Goal: Contribute content: Contribute content

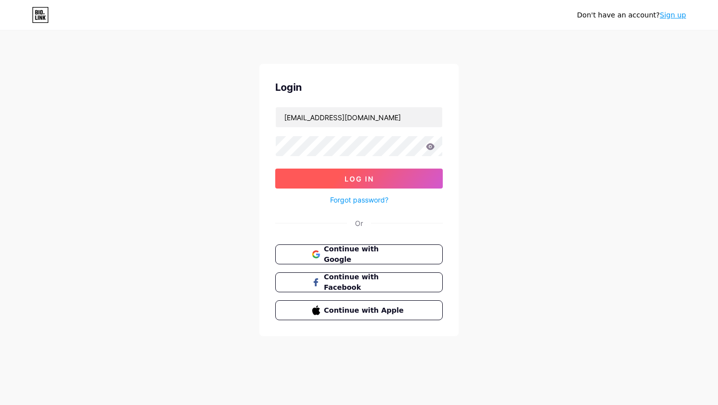
click at [410, 182] on button "Log In" at bounding box center [359, 179] width 168 height 20
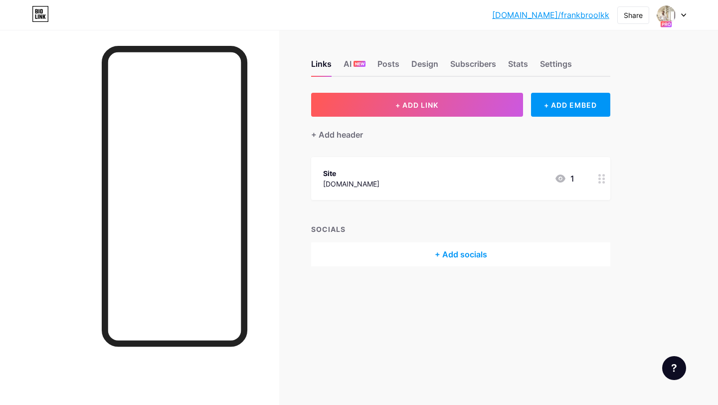
click at [681, 14] on div at bounding box center [672, 15] width 29 height 18
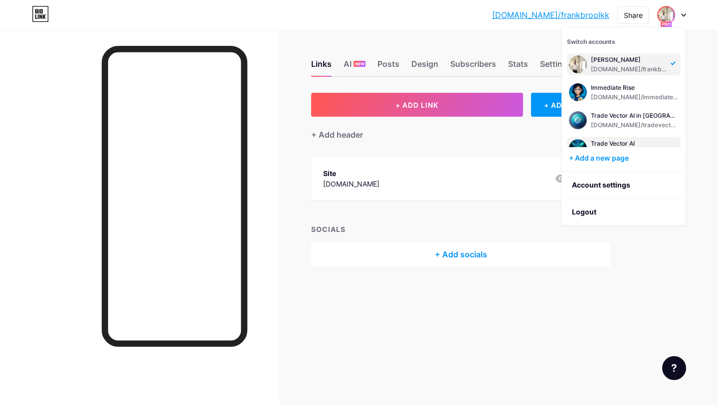
scroll to position [12, 0]
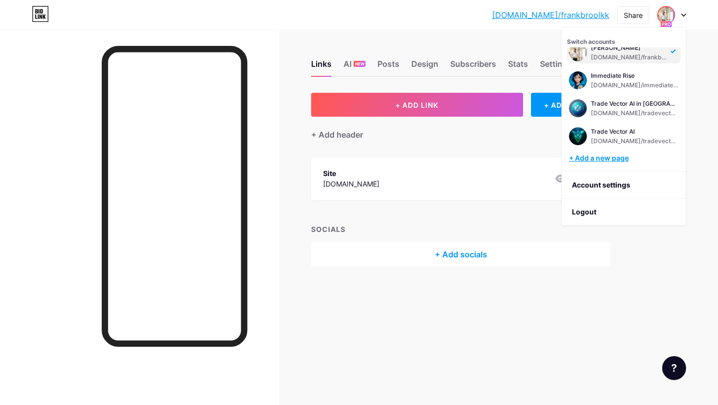
click at [599, 155] on div "+ Add a new page" at bounding box center [625, 158] width 112 height 10
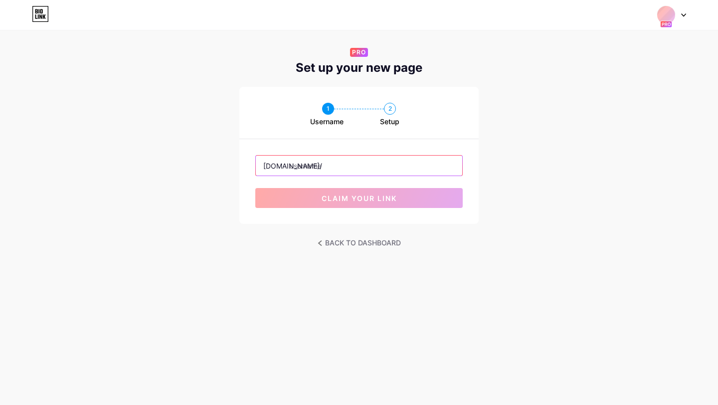
click at [381, 168] on input "text" at bounding box center [359, 166] width 207 height 20
type input "tradevectoraiae"
click at [371, 141] on div "bio.link/ tradevectoraiae claim your link" at bounding box center [358, 181] width 239 height 85
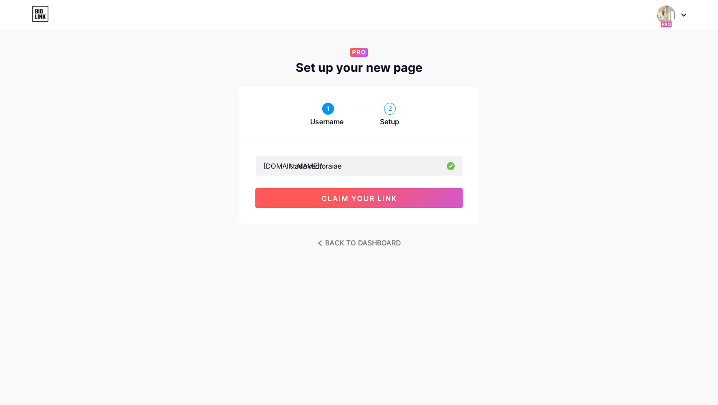
click at [368, 192] on button "claim your link" at bounding box center [359, 198] width 208 height 20
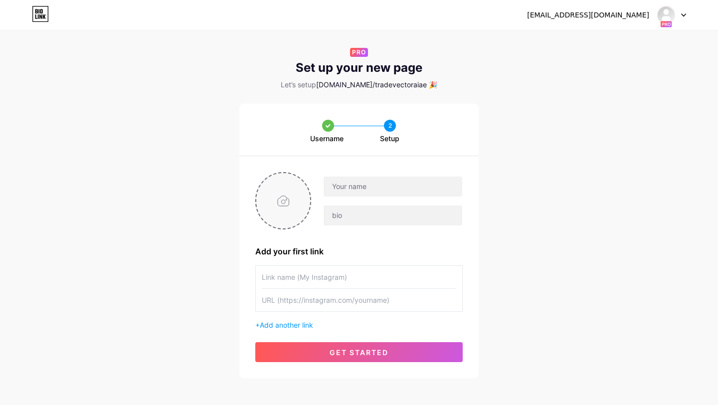
click at [282, 214] on input "file" at bounding box center [283, 200] width 54 height 55
type input "C:\fakepath\-------------------------------------------------- (2).png"
click at [382, 185] on input "text" at bounding box center [393, 187] width 139 height 20
type input "Е"
type input "Trade Vector AI"
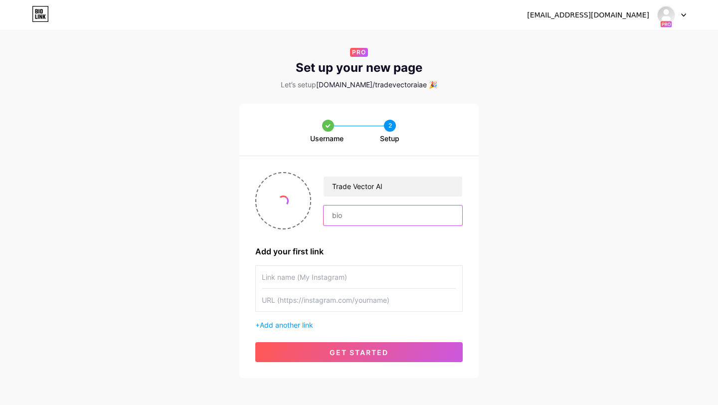
click at [374, 210] on input "text" at bounding box center [393, 216] width 139 height 20
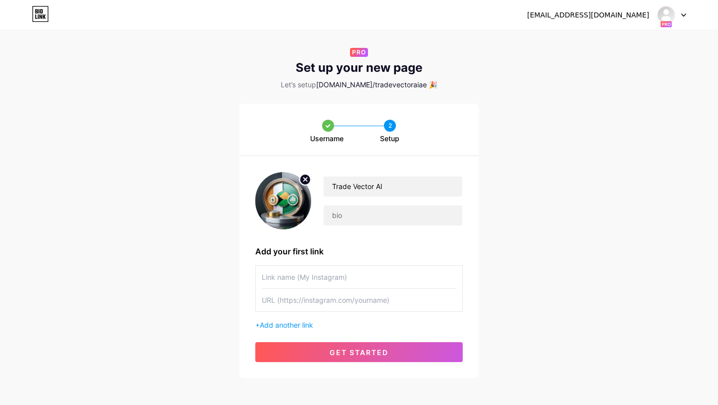
click at [331, 277] on input "text" at bounding box center [359, 277] width 195 height 22
paste input "https://tradevectorai-ae.com/aearr?arc=101"
type input "[URL][DOMAIN_NAME]"
click at [422, 208] on input "text" at bounding box center [393, 216] width 139 height 20
paste input "منصة Trade Vector AI هي منصة استثمار وتداول ذكية تعتمد على الذكاء الاصطناعي. تس…"
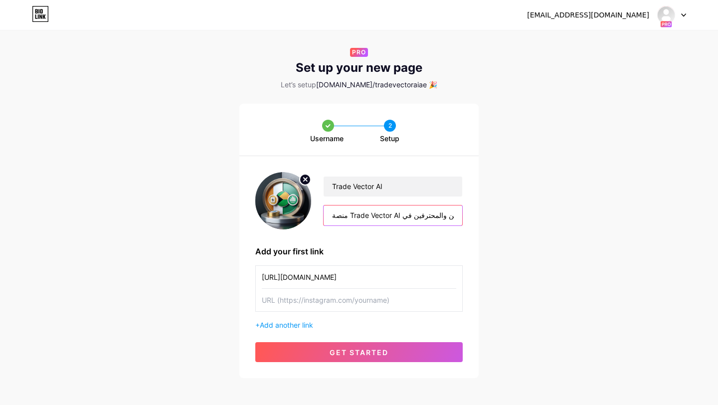
scroll to position [0, 650]
type input "منصة Trade Vector AI هي منصة استثمار وتداول ذكية تعتمد على الذكاء الاصطناعي. تس…"
click at [375, 301] on input "text" at bounding box center [359, 300] width 195 height 22
paste input "موقع"
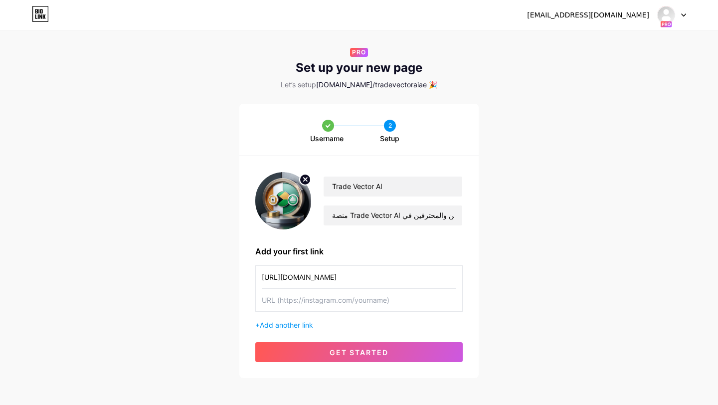
type input "موقع"
click at [381, 299] on input "موقع" at bounding box center [359, 300] width 195 height 22
click at [402, 280] on input "[URL][DOMAIN_NAME]" at bounding box center [359, 277] width 195 height 22
paste input "موقع"
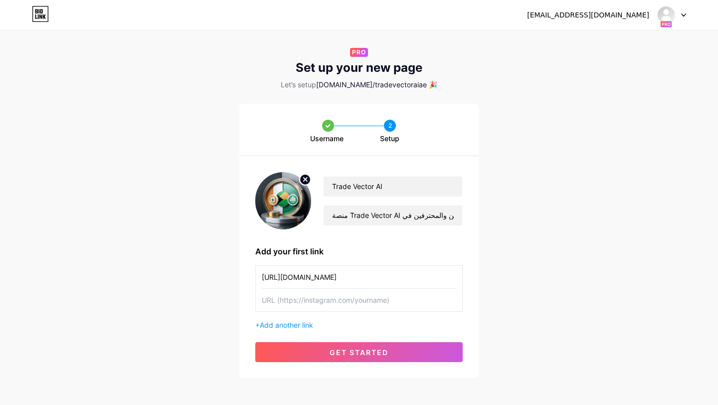
drag, startPoint x: 359, startPoint y: 276, endPoint x: 235, endPoint y: 275, distance: 123.7
click at [235, 275] on div "Username 2 Setup Trade Vector AI منصة Trade Vector AI هي منصة استثمار وتداول ذك…" at bounding box center [359, 241] width 718 height 274
type input "موقع"
click at [276, 300] on input "text" at bounding box center [359, 300] width 195 height 22
paste input "[URL][DOMAIN_NAME]"
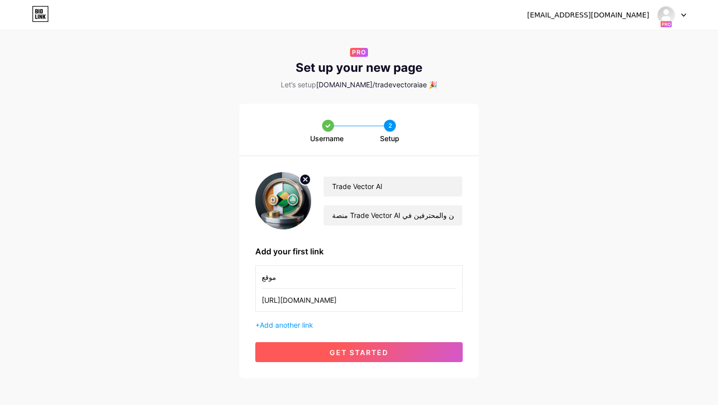
type input "[URL][DOMAIN_NAME]"
click at [321, 359] on button "get started" at bounding box center [359, 352] width 208 height 20
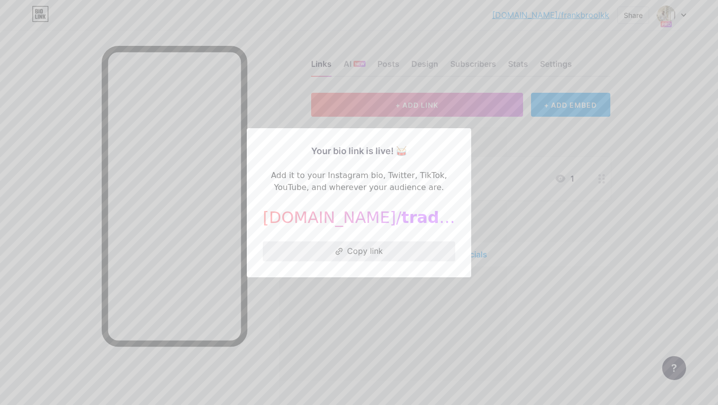
click at [395, 251] on button "Copy link" at bounding box center [359, 251] width 193 height 20
click at [366, 250] on button "Copied!" at bounding box center [359, 251] width 193 height 20
click at [382, 306] on div at bounding box center [359, 202] width 718 height 405
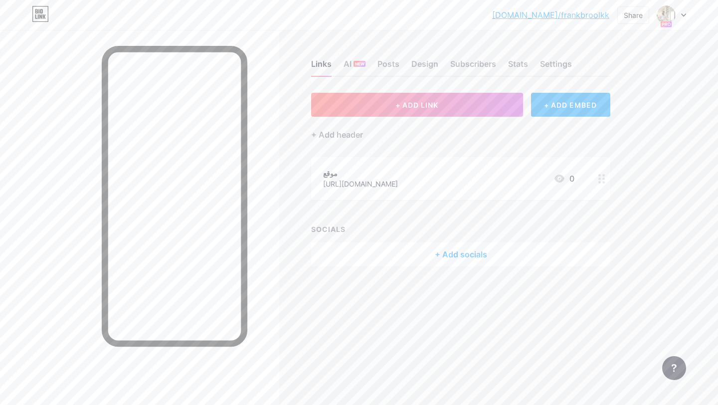
click at [685, 12] on div at bounding box center [672, 15] width 29 height 18
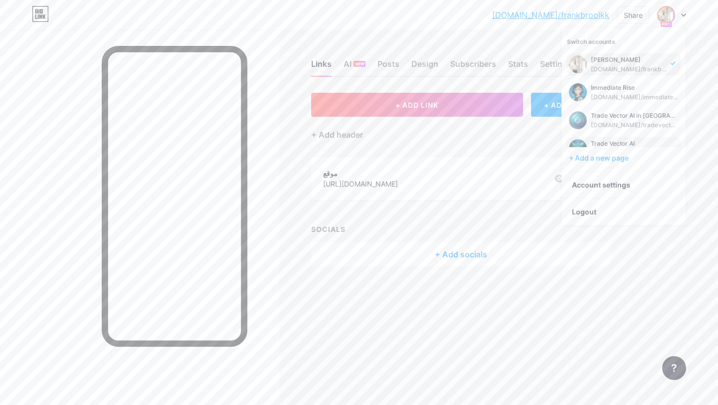
scroll to position [12, 0]
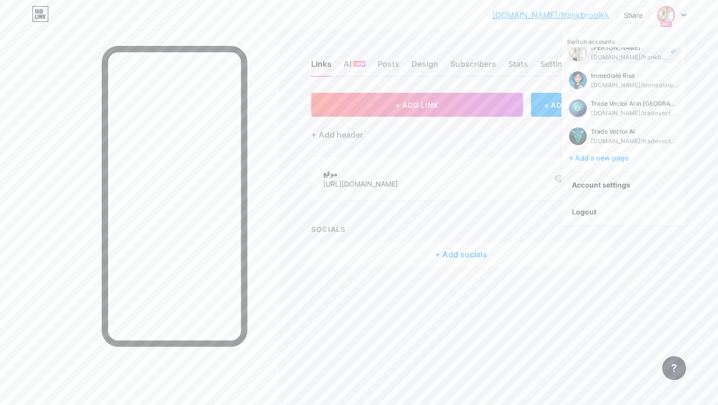
click at [609, 186] on link "Account settings" at bounding box center [624, 185] width 124 height 27
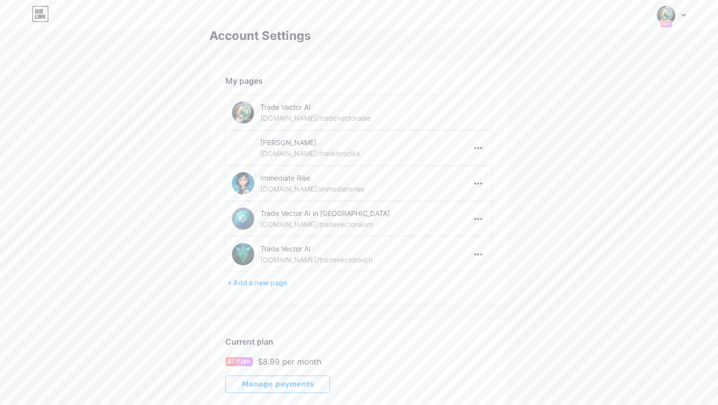
scroll to position [18, 0]
click at [299, 105] on div "Trade Vector AI" at bounding box center [330, 106] width 141 height 10
click at [251, 109] on img at bounding box center [243, 111] width 22 height 22
click at [247, 111] on img at bounding box center [243, 111] width 22 height 22
click at [243, 117] on img at bounding box center [243, 111] width 22 height 22
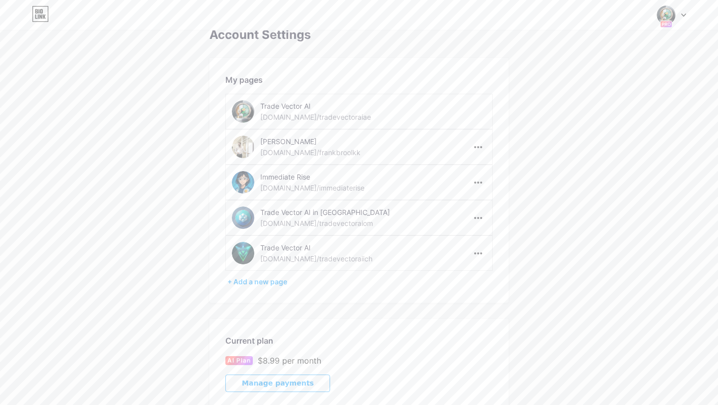
click at [471, 108] on div "Trade Vector AI bio.link/tradevectoraiae" at bounding box center [359, 111] width 267 height 35
click at [283, 108] on div "Trade Vector AI" at bounding box center [330, 106] width 141 height 10
click at [243, 114] on img at bounding box center [243, 111] width 22 height 22
click at [334, 118] on div "[DOMAIN_NAME]/tradevectoraiae" at bounding box center [315, 117] width 111 height 10
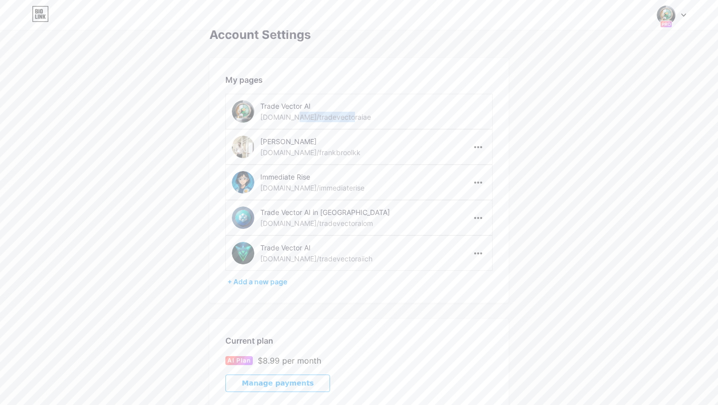
click at [674, 7] on span at bounding box center [666, 14] width 19 height 19
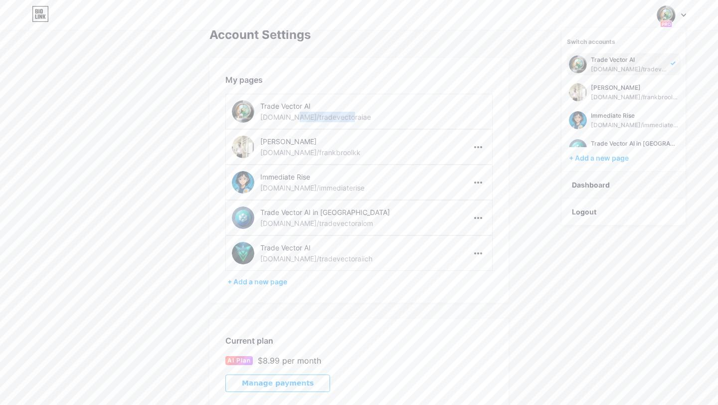
click at [590, 183] on link "Dashboard" at bounding box center [624, 185] width 124 height 27
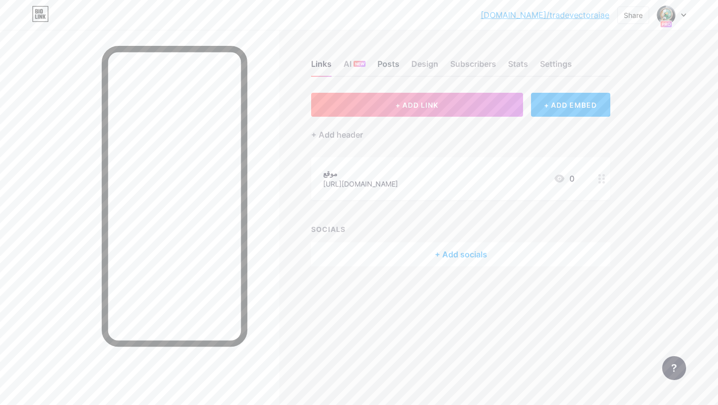
click at [382, 65] on div "Posts" at bounding box center [389, 67] width 22 height 18
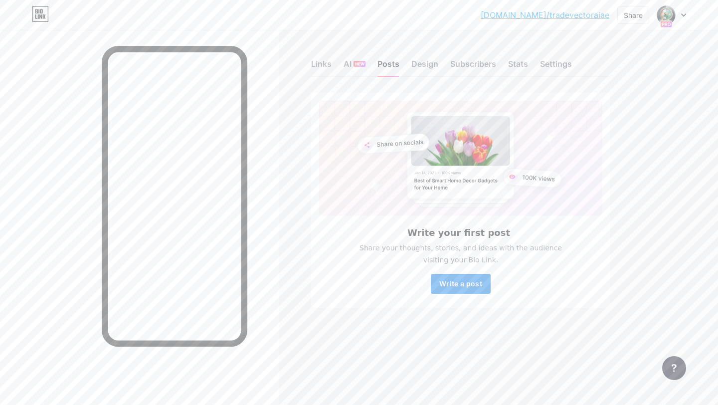
click at [479, 282] on span "Write a post" at bounding box center [461, 283] width 43 height 8
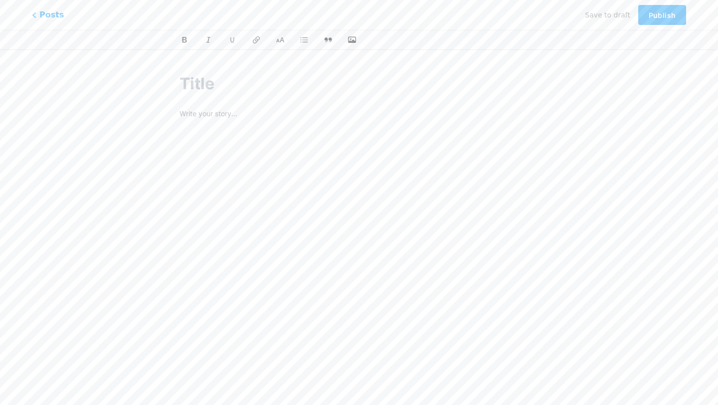
type input "«Современная иллюстрация: арабский инвестор в традиционной одежде (дешдаша и гу…"
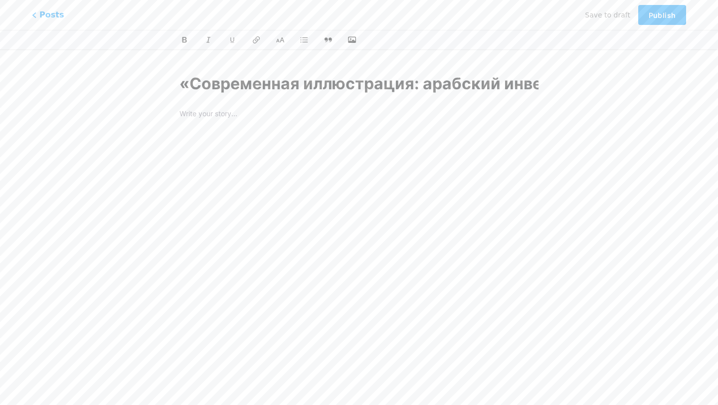
scroll to position [0, 2606]
click at [263, 89] on input "«Современная иллюстрация: арабский инвестор в традиционной одежде (дешдаша и гу…" at bounding box center [359, 84] width 359 height 24
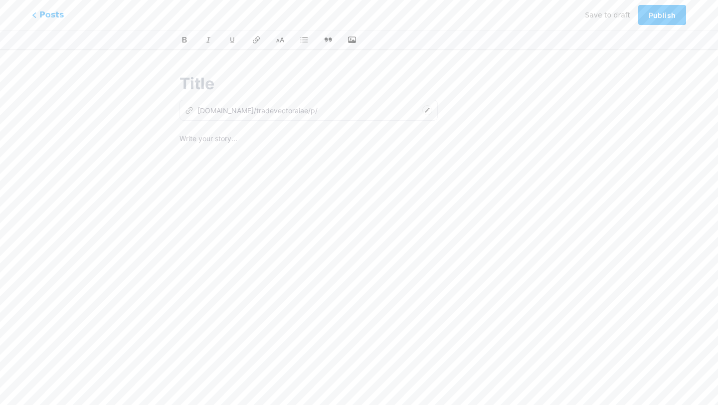
scroll to position [0, 0]
paste input "مستقبل العملات الرقمية في الإمارات: القوانين والفرص أمام المستثمرين"
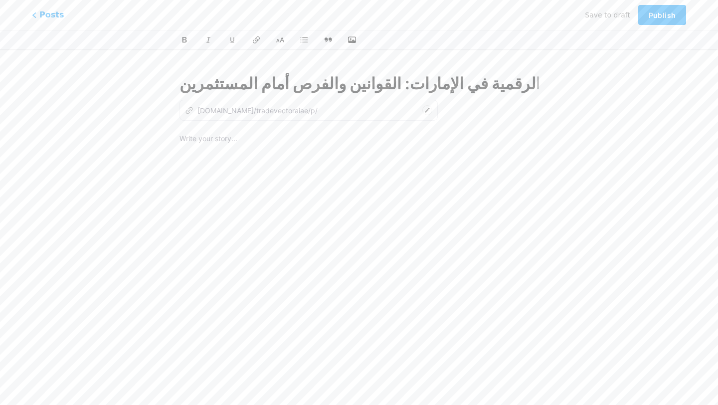
scroll to position [0, 82]
type input "مستقبل العملات الرقمية في الإمارات: القوانين والفرص أمام المستثمرين"
click at [265, 152] on div at bounding box center [359, 257] width 359 height 249
type input "mstkbl-alaamlat-alrkmy-fy-alamarat-alkoanyn-oalfrs-amam-almstthmryn"
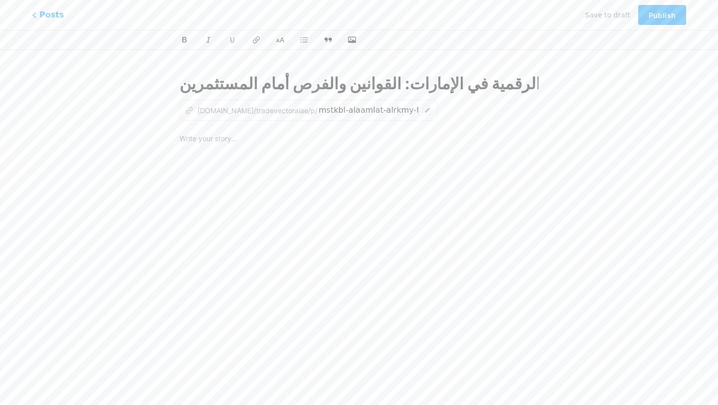
click at [254, 168] on div at bounding box center [359, 257] width 359 height 249
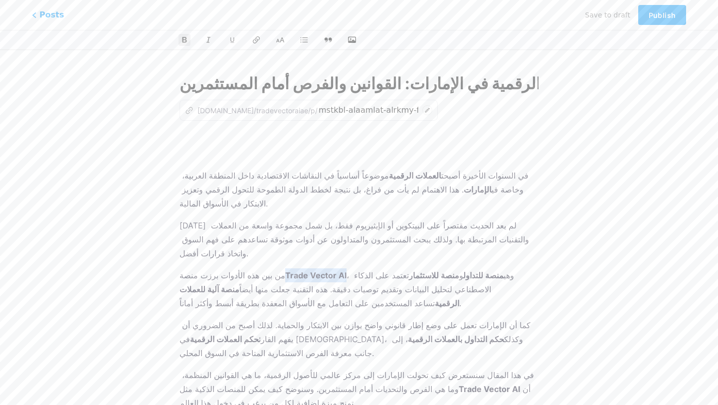
drag, startPoint x: 269, startPoint y: 245, endPoint x: 328, endPoint y: 245, distance: 59.4
click at [328, 268] on p "من بين هذه الأدوات برزت منصة Trade Vector AI ، وهي منصة للتداول و منصة للاستثما…" at bounding box center [359, 289] width 359 height 42
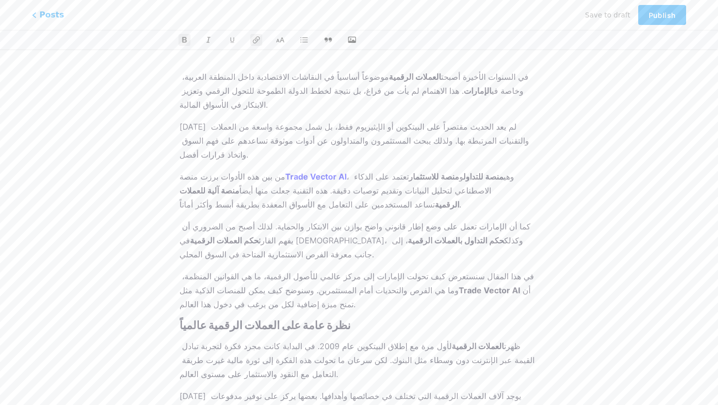
scroll to position [106, 0]
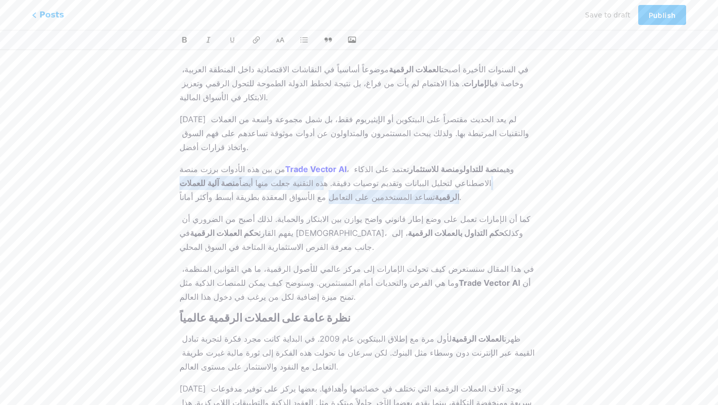
drag, startPoint x: 432, startPoint y: 157, endPoint x: 187, endPoint y: 150, distance: 245.1
click at [187, 162] on p "من بين هذه الأدوات برزت منصة Trade Vector AI ، وهي منصة للتداول و منصة للاستثما…" at bounding box center [359, 183] width 359 height 42
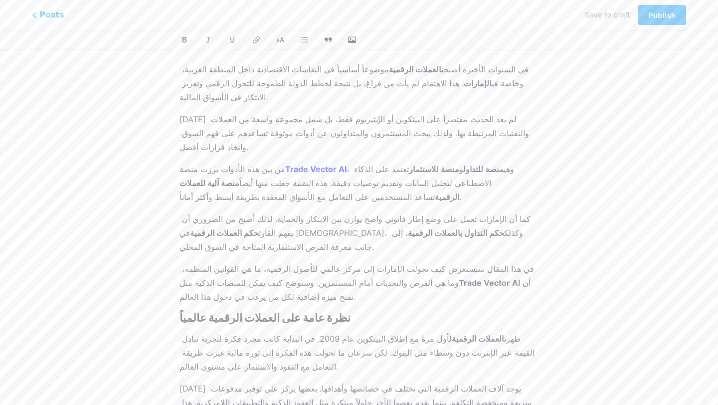
click at [322, 164] on strong "Trade Vector AI" at bounding box center [315, 169] width 61 height 10
click at [385, 162] on p "من بين هذه الأدوات برزت منصة Trade Vector AI ، وهي منصة للتداول و منصة للاستثما…" at bounding box center [359, 183] width 359 height 42
click at [350, 162] on p "من بين هذه الأدوات برزت منصة Trade Vector AI ، وهي منصة للتداول و منصة للاستثما…" at bounding box center [359, 183] width 359 height 42
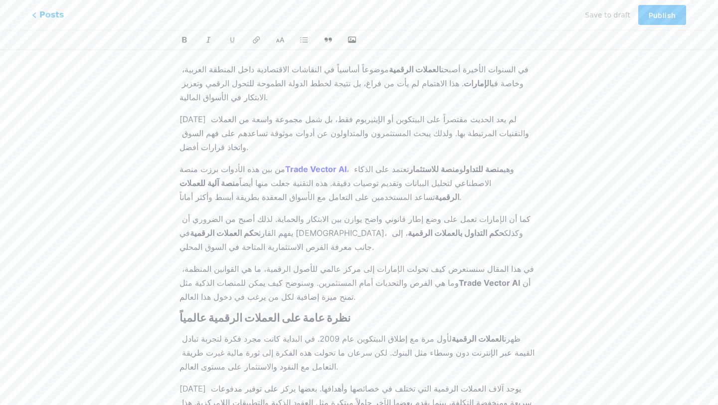
drag, startPoint x: 474, startPoint y: 142, endPoint x: 348, endPoint y: 141, distance: 125.7
click at [349, 162] on p "من بين هذه الأدوات برزت منصة Trade Vector AI ، وهي منصة للتداول و منصة للاستثما…" at bounding box center [359, 183] width 359 height 42
drag, startPoint x: 315, startPoint y: 173, endPoint x: 170, endPoint y: 138, distance: 149.8
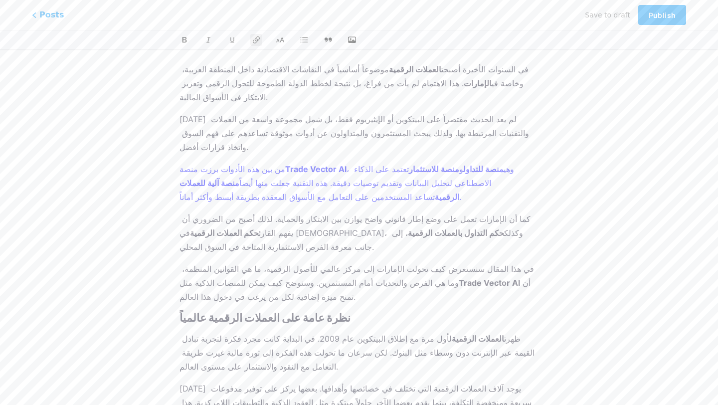
click at [334, 212] on p "كما أن الإمارات تعمل على وضع إطار قانوني واضح يوازن بين الابتكار والحماية. لذلك…" at bounding box center [359, 233] width 359 height 42
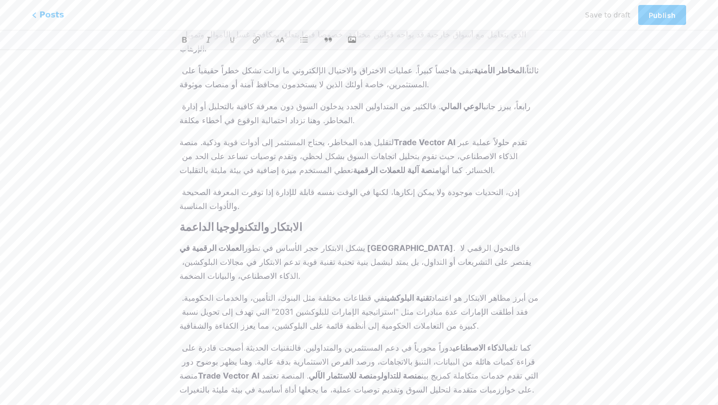
scroll to position [2043, 0]
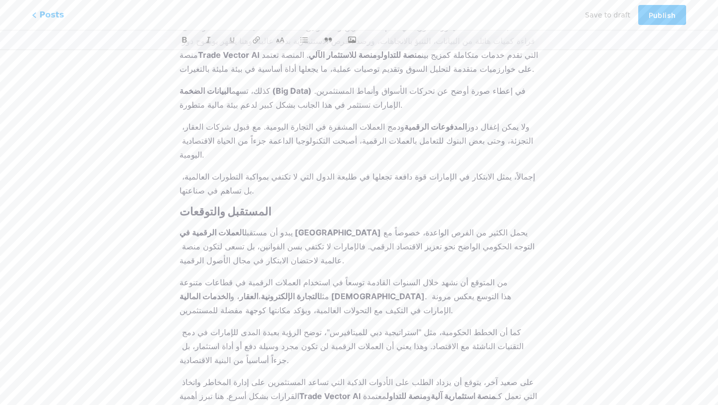
drag, startPoint x: 180, startPoint y: 293, endPoint x: 179, endPoint y: 316, distance: 23.0
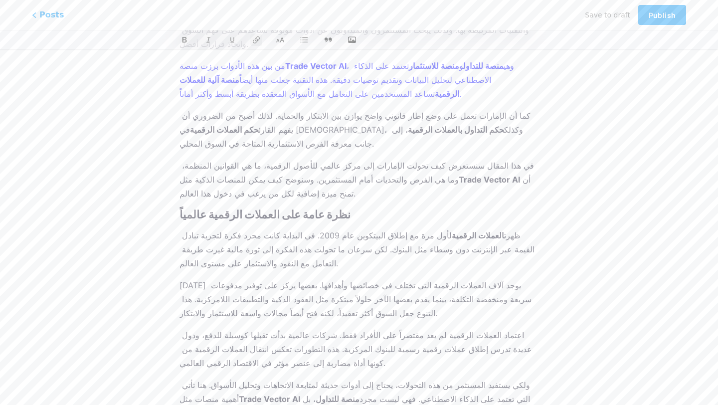
scroll to position [0, 0]
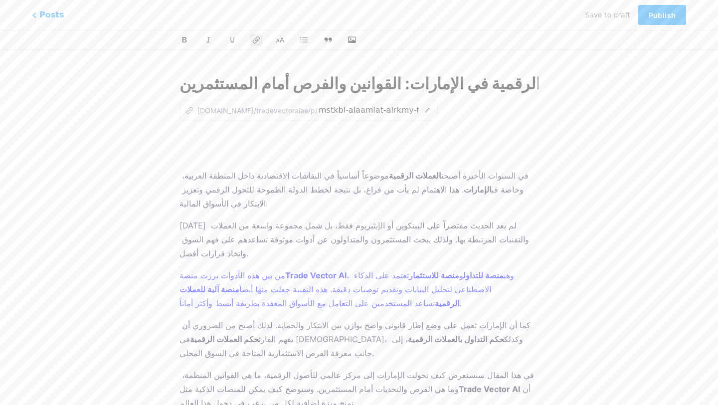
click at [191, 159] on p at bounding box center [359, 147] width 359 height 28
click at [354, 40] on icon "button" at bounding box center [352, 40] width 10 height 8
click at [0, 0] on input "file" at bounding box center [0, 0] width 0 height 0
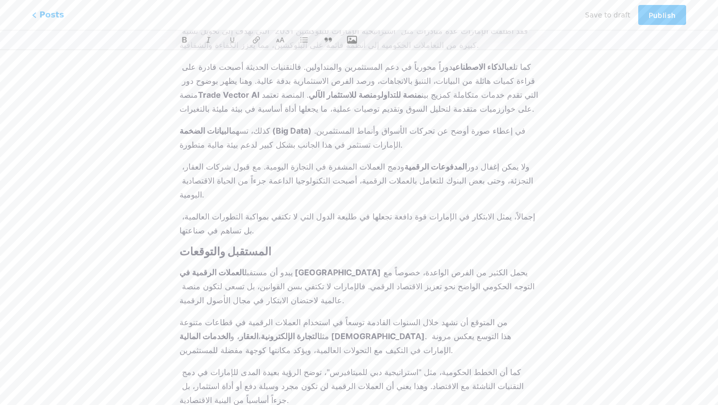
scroll to position [2279, 0]
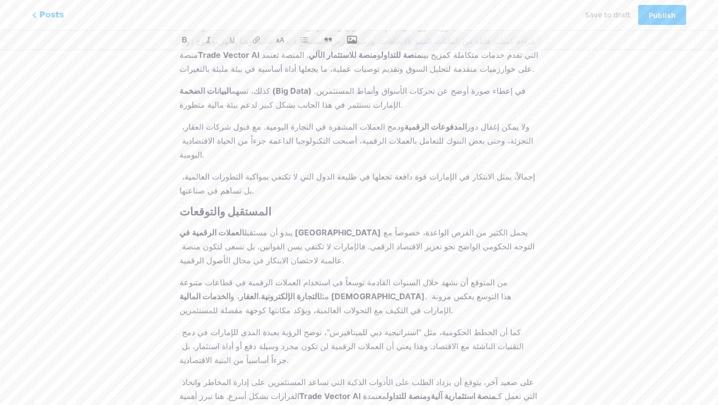
click at [357, 42] on icon "button" at bounding box center [352, 40] width 10 height 8
click at [0, 0] on input "file" at bounding box center [0, 0] width 0 height 0
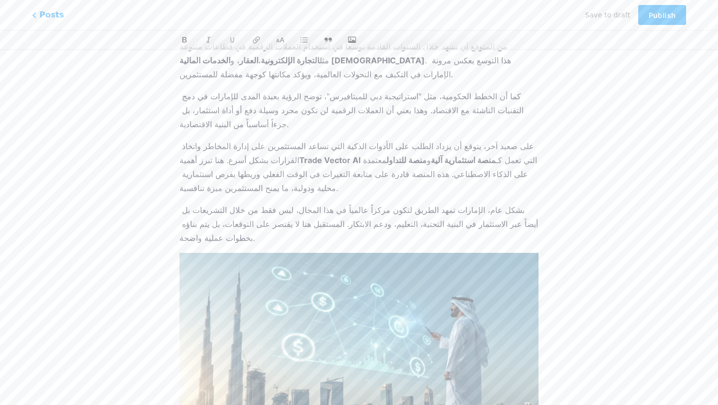
scroll to position [2408, 0]
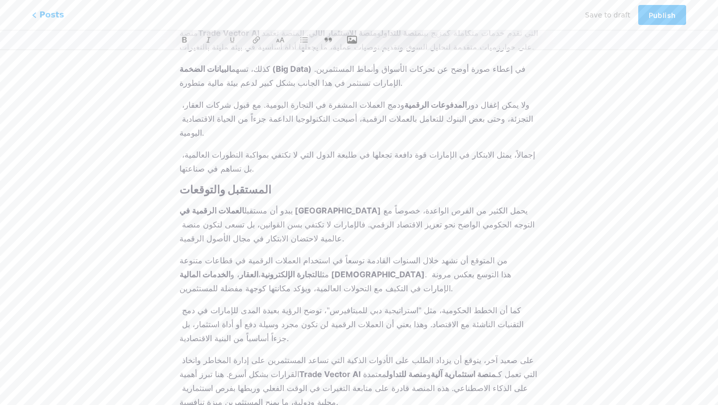
click at [348, 43] on icon "button" at bounding box center [352, 40] width 10 height 8
click at [0, 0] on input "file" at bounding box center [0, 0] width 0 height 0
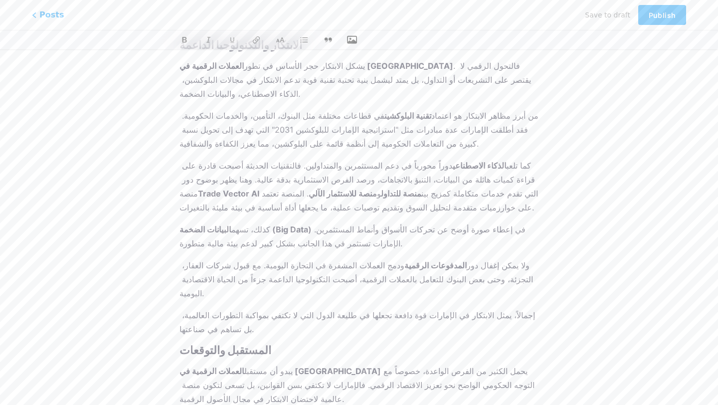
scroll to position [2515, 0]
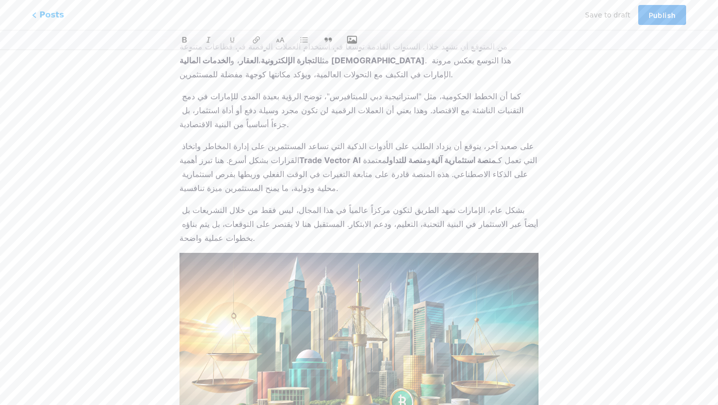
click at [653, 10] on button "Publish" at bounding box center [663, 15] width 48 height 20
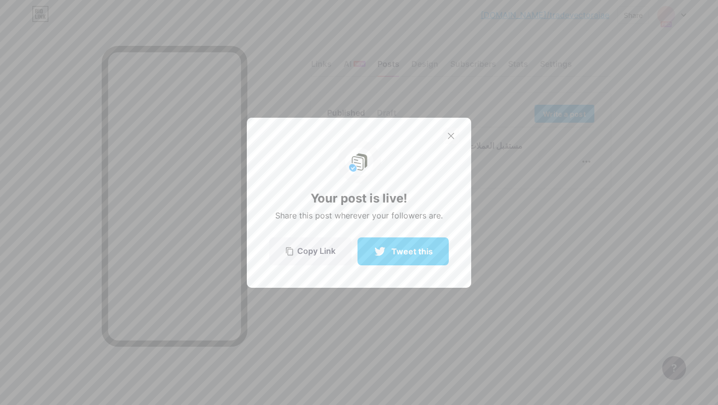
click at [453, 139] on div at bounding box center [451, 136] width 16 height 16
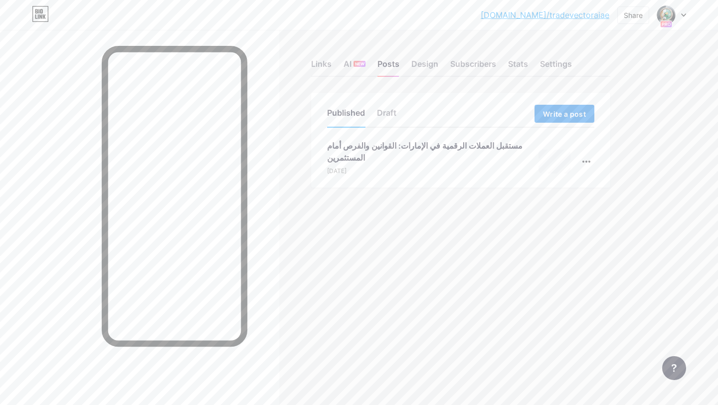
click at [550, 110] on span "Write a post" at bounding box center [564, 114] width 43 height 8
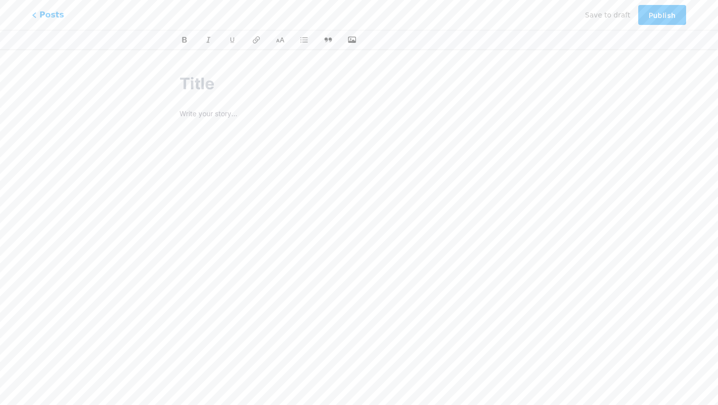
paste input "اسعار العملات الرقمية في [GEOGRAPHIC_DATA]: دليلك لمتابعة الأسعار وأين تشتري"
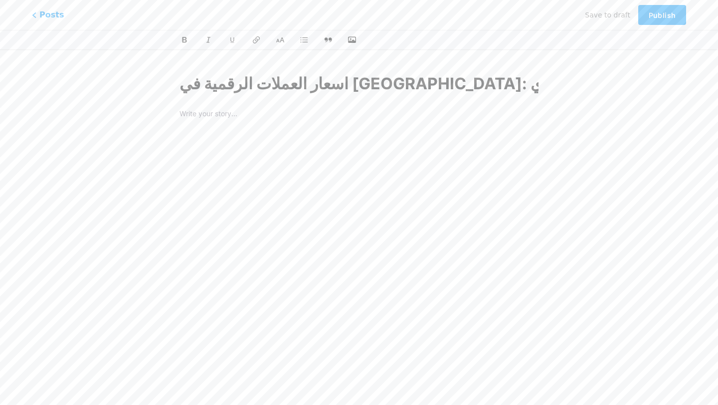
scroll to position [0, 75]
type input "اسعار العملات الرقمية في [GEOGRAPHIC_DATA]: دليلك لمتابعة الأسعار وأين تشتري"
type input "asaaar-alaamlat-alrkmy-fy-alamarat-dlylk-lmtabaa-alasaaar-oayn-tshtry"
click at [225, 137] on p at bounding box center [359, 140] width 359 height 14
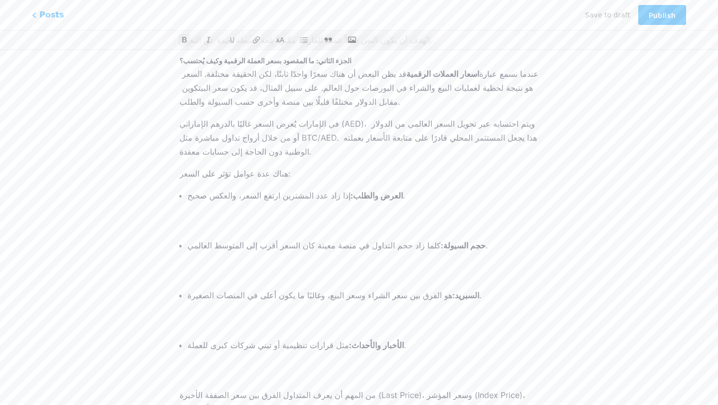
scroll to position [535, 0]
click at [211, 190] on ul "العرض والطلب: إذا زاد عدد المشترين ارتفع السعر، والعكس صحيح. حجم السيولة: كلما …" at bounding box center [363, 284] width 351 height 192
click at [206, 188] on p "العرض والطلب: إذا زاد عدد المشترين ارتفع السعر، والعكس صحيح." at bounding box center [363, 209] width 351 height 42
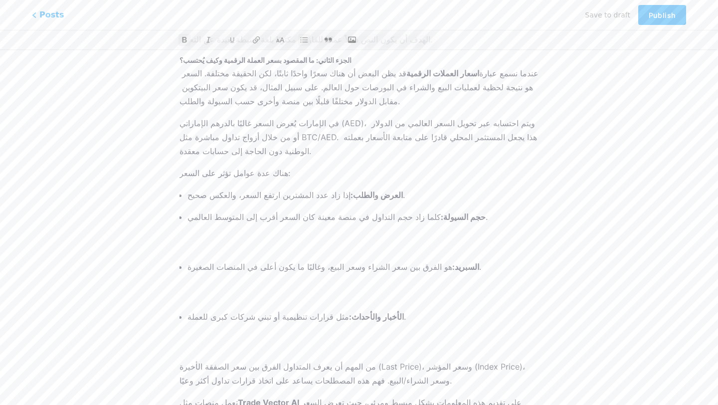
click at [216, 212] on ul "العرض والطلب: إذا زاد عدد المشترين ارتفع السعر، والعكس صحيح. حجم السيولة: كلما …" at bounding box center [363, 270] width 351 height 164
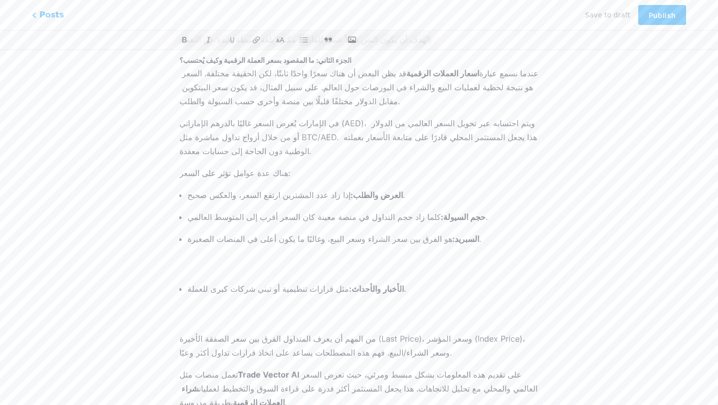
click at [209, 232] on p "السبريد: هو الفرق بين سعر الشراء وسعر البيع، وغالبًا ما يكون أعلى في المنصات ال…" at bounding box center [363, 253] width 351 height 42
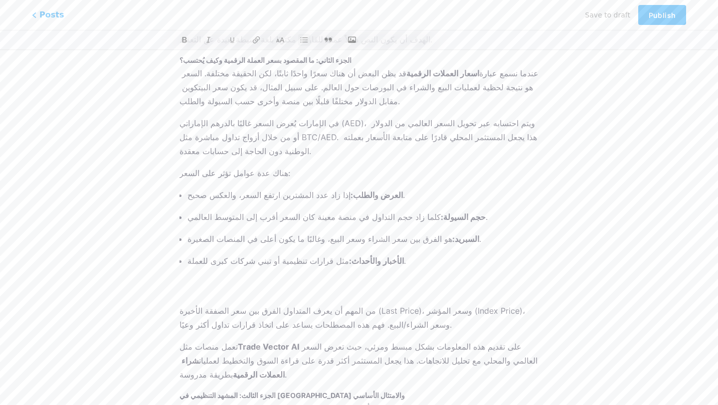
click at [206, 254] on p "الأخبار والأحداث: مثل قرارات تنظيمية أو تبني شركات كبرى للعملة." at bounding box center [363, 275] width 351 height 42
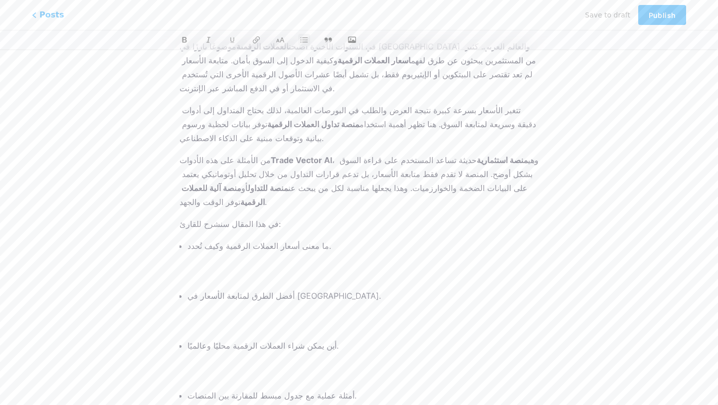
scroll to position [0, 0]
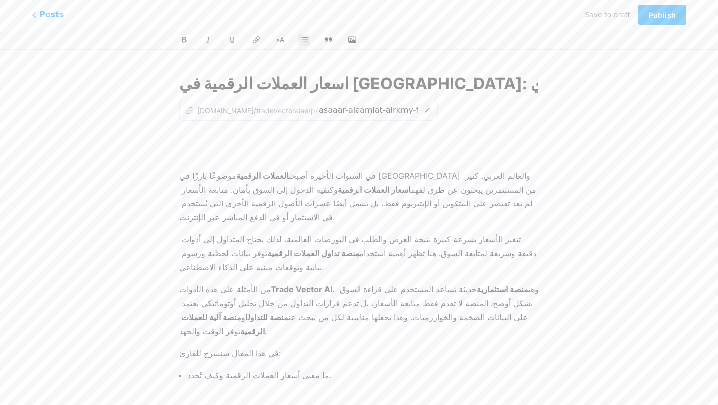
click at [203, 368] on p "ما معنى أسعار العملات الرقمية وكيف تُحدد." at bounding box center [363, 389] width 351 height 42
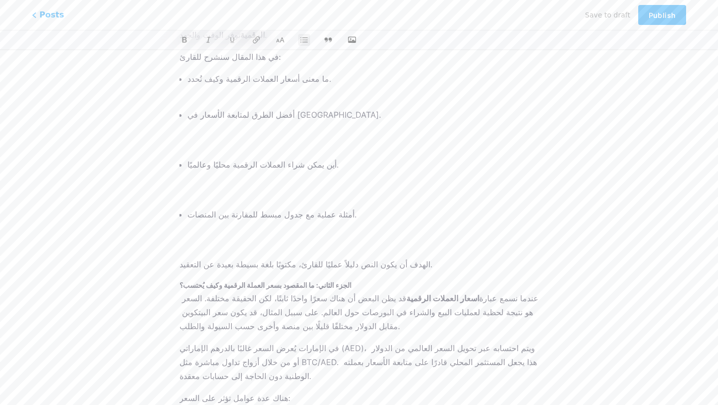
click at [226, 208] on p "أمثلة عملية مع جدول مبسط للمقارنة بين المنصات." at bounding box center [363, 229] width 351 height 42
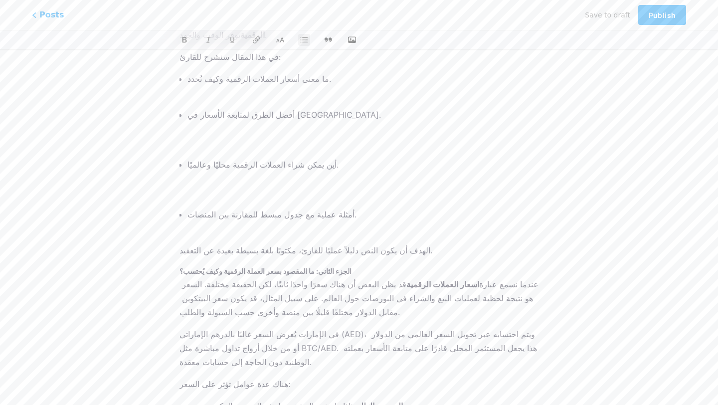
click at [229, 158] on p "أين يمكن شراء العملات الرقمية محليًا وعالميًا." at bounding box center [363, 179] width 351 height 42
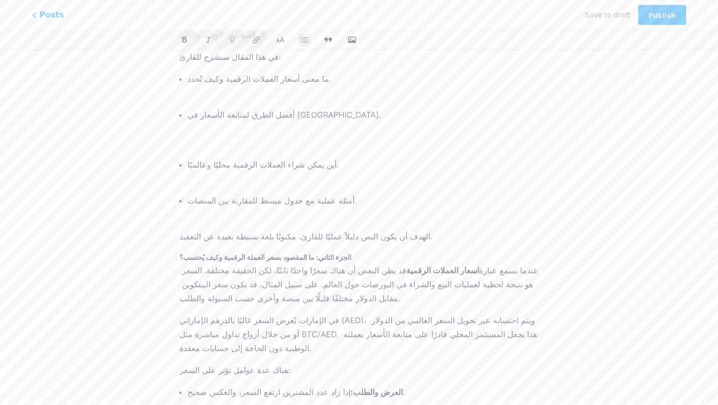
click at [233, 108] on p "أفضل الطرق لمتابعة الأسعار في الإمارات." at bounding box center [363, 129] width 351 height 42
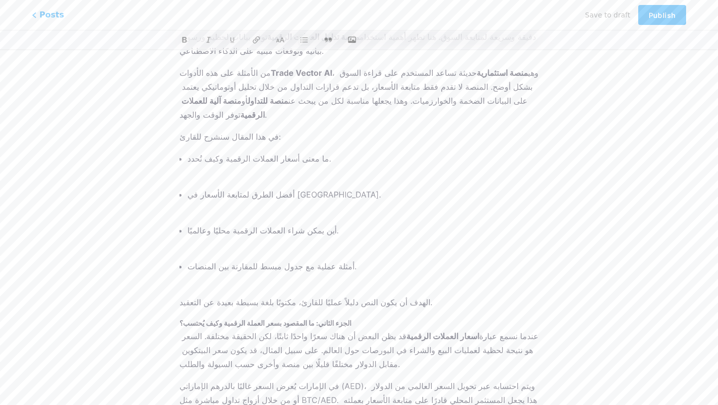
scroll to position [216, 0]
click at [211, 153] on ul "ما معنى أسعار العملات الرقمية وكيف تُحدد. أفضل الطرق لمتابعة الأسعار في الإمارا…" at bounding box center [363, 221] width 351 height 136
click at [210, 153] on p "ما معنى أسعار العملات الرقمية وكيف تُحدد." at bounding box center [363, 167] width 351 height 28
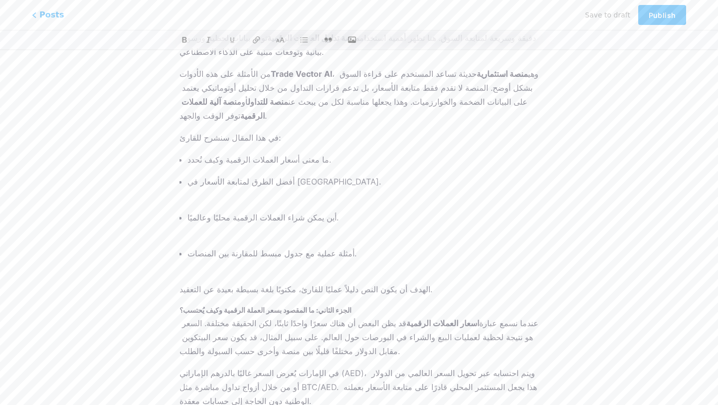
click at [207, 163] on ul "ما معنى أسعار العملات الرقمية وكيف تُحدد. أفضل الطرق لمتابعة الأسعار في الإمارا…" at bounding box center [363, 214] width 351 height 122
click at [207, 175] on p "أفضل الطرق لمتابعة الأسعار في الإمارات." at bounding box center [363, 189] width 351 height 28
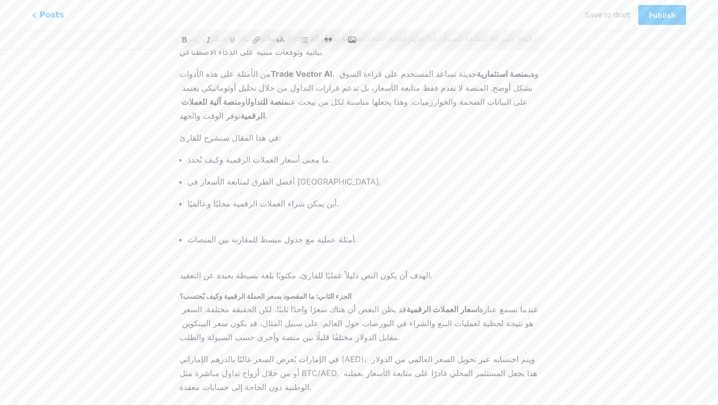
click at [204, 186] on ul "ما معنى أسعار العملات الرقمية وكيف تُحدد. أفضل الطرق لمتابعة الأسعار في الإمارا…" at bounding box center [363, 207] width 351 height 108
click at [204, 197] on p "أين يمكن شراء العملات الرقمية محليًا وعالميًا." at bounding box center [363, 211] width 351 height 28
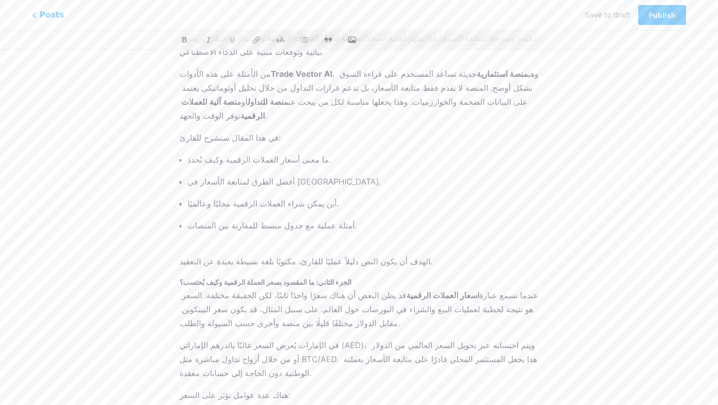
click at [216, 254] on p "الهدف أن يكون النص دليلاً عمليًا للقارئ، مكتوبًا بلغة بسيطة بعيدة عن التعقيد." at bounding box center [359, 261] width 359 height 14
click at [279, 45] on button at bounding box center [280, 39] width 15 height 15
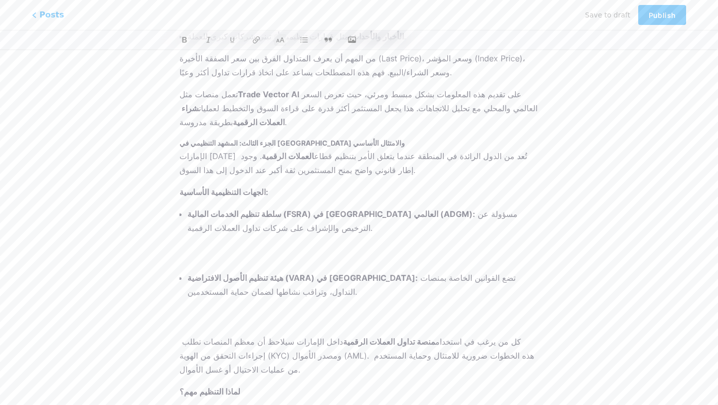
scroll to position [670, 0]
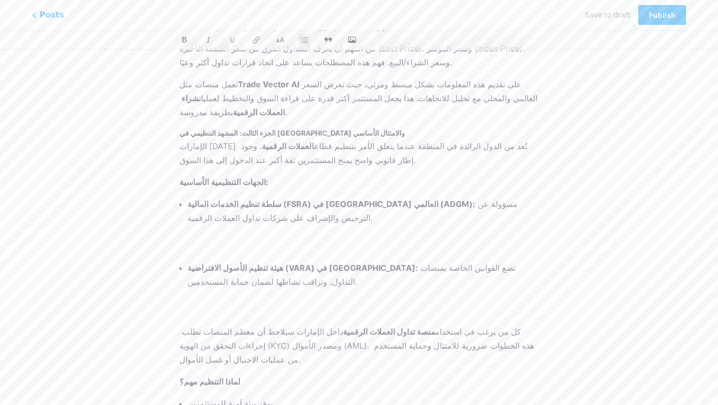
click at [254, 261] on p "هيئة تنظيم الأصول الافتراضية (VARA) في دبي: تضع القوانين الخاصة بمنصات التداول،…" at bounding box center [363, 289] width 351 height 56
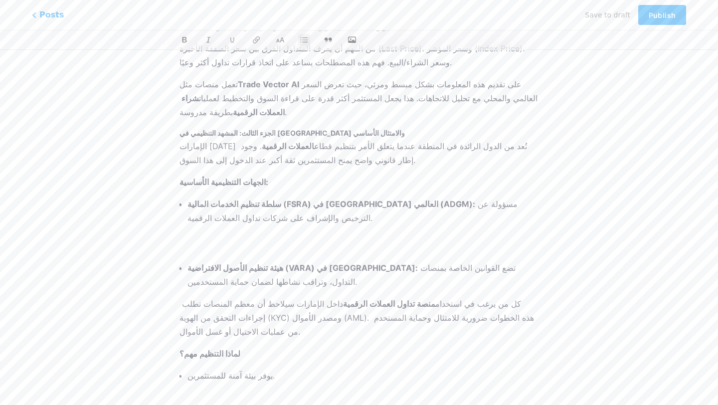
click at [224, 197] on p "سلطة تنظيم الخدمات المالية (FSRA) في سوق أبوظبي العالمي (ADGM): مسؤولة عن الترخ…" at bounding box center [363, 225] width 351 height 56
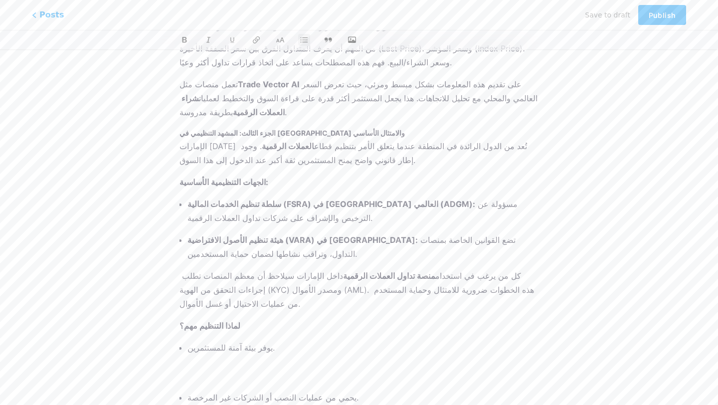
click at [211, 341] on p "يوفر بيئة آمنة للمستثمرين." at bounding box center [363, 362] width 351 height 42
click at [205, 341] on ul "يوفر بيئة آمنة للمستثمرين. يحمي من عمليات النصب أو الشركات غير المرخصة. يعزز ثق…" at bounding box center [363, 398] width 351 height 114
click at [203, 363] on p "يحمي من عمليات النصب أو الشركات غير المرخصة." at bounding box center [363, 384] width 351 height 42
click at [207, 385] on p "يعزز ثقة البنوك في التعامل مع التحويلات المالية المرتبطة بالتداول." at bounding box center [363, 406] width 351 height 42
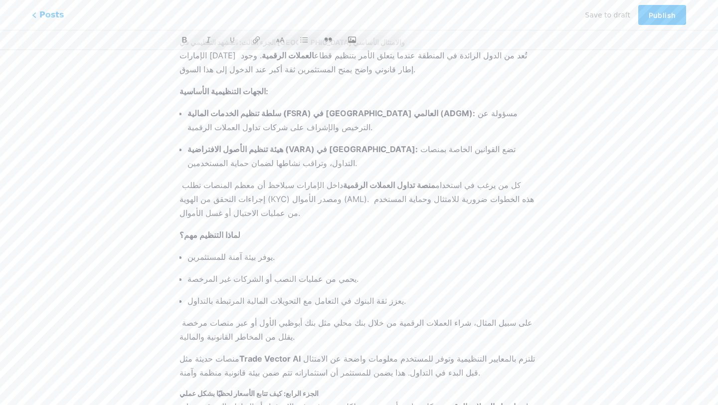
scroll to position [800, 0]
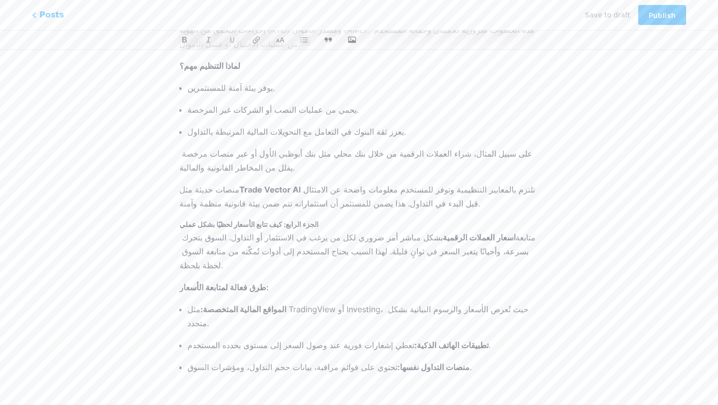
click at [244, 360] on p "منصات التداول نفسها: تحتوي على قوائم مراقبة، بيانات حجم التداول، ومؤشرات السوق." at bounding box center [363, 381] width 351 height 42
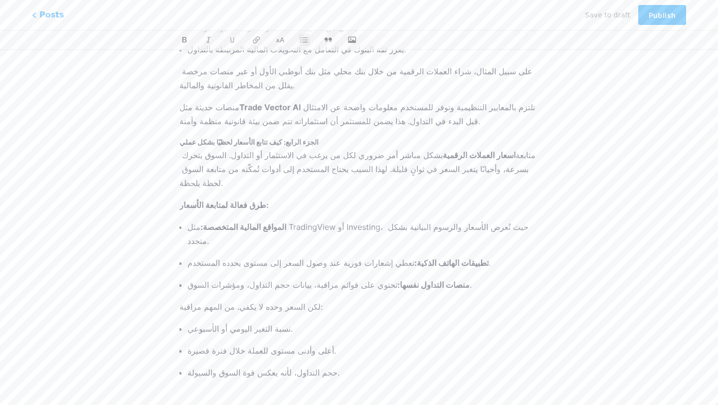
scroll to position [1012, 0]
click at [220, 366] on p "حجم التداول، لأنه يعكس قوة السوق والسيولة." at bounding box center [363, 387] width 351 height 42
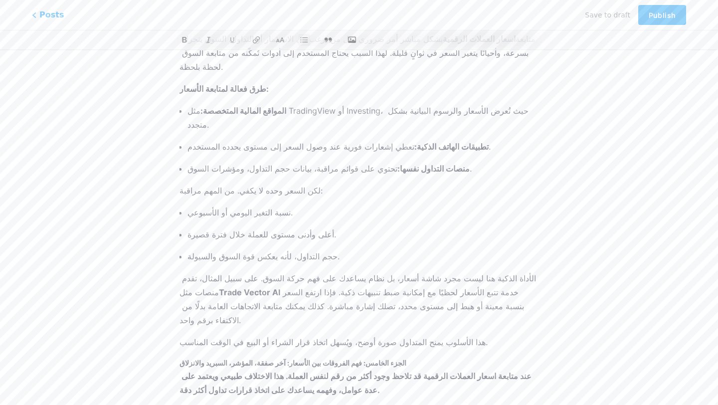
scroll to position [1130, 0]
click at [288, 334] on p "هذا الأسلوب يمنح المتداول صورة أوضح، ويُسهل اتخاذ قرار الشراء أو البيع في الوقت…" at bounding box center [359, 341] width 359 height 14
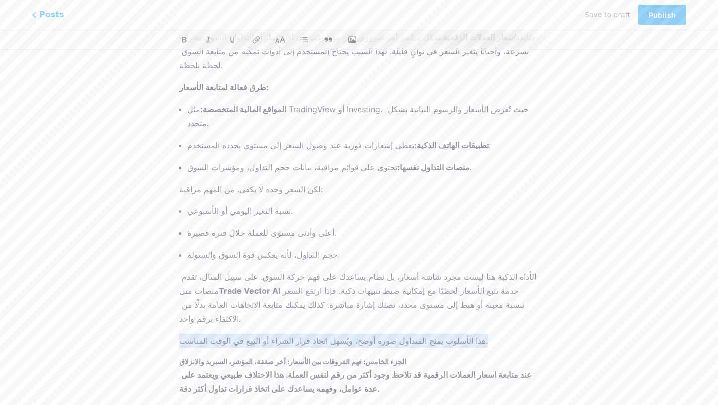
click at [277, 39] on icon at bounding box center [280, 40] width 9 height 6
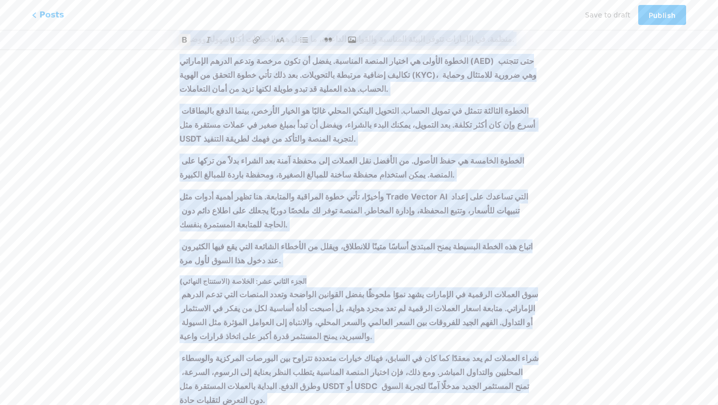
scroll to position [3230, 0]
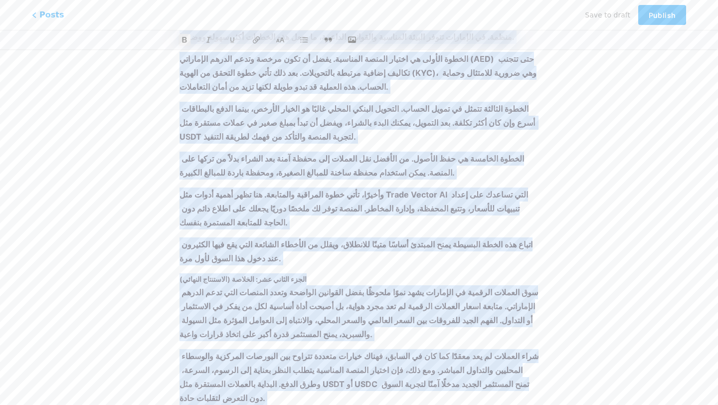
drag, startPoint x: 181, startPoint y: 125, endPoint x: 337, endPoint y: 404, distance: 319.5
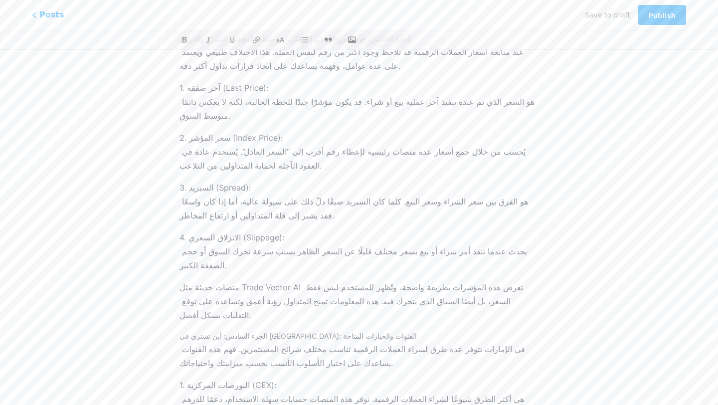
scroll to position [1427, 0]
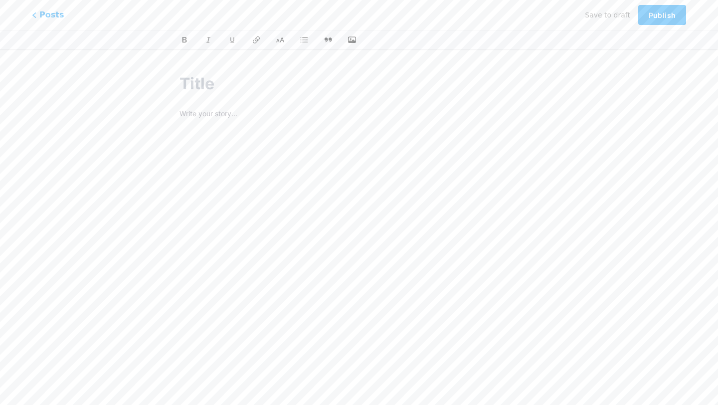
click at [244, 122] on div at bounding box center [359, 232] width 359 height 249
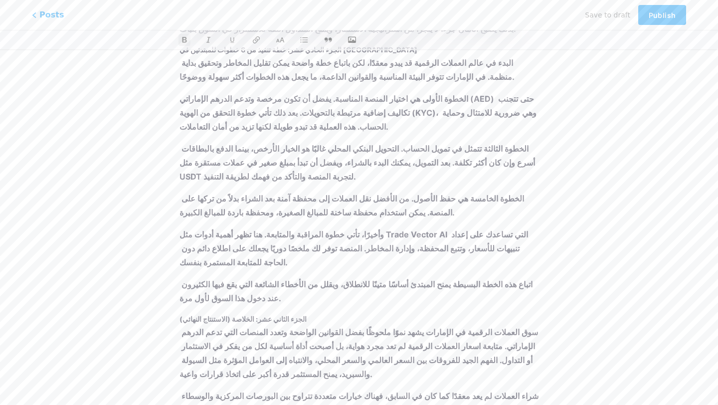
scroll to position [3714, 0]
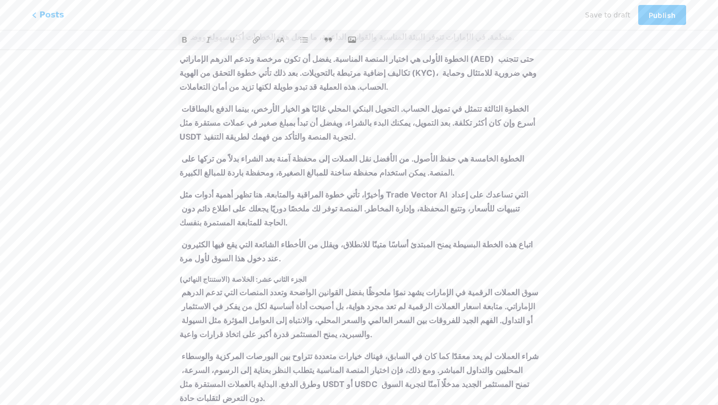
drag, startPoint x: 220, startPoint y: 384, endPoint x: 214, endPoint y: 352, distance: 32.5
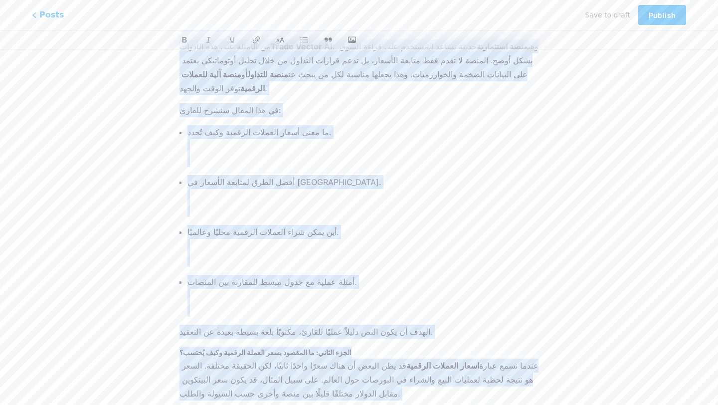
scroll to position [0, 0]
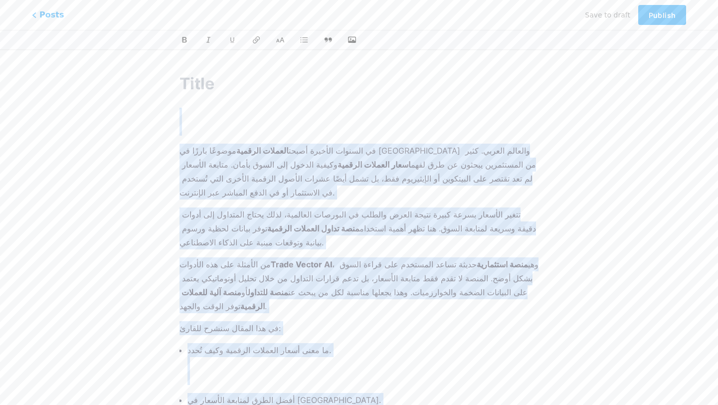
drag, startPoint x: 216, startPoint y: 358, endPoint x: 197, endPoint y: -43, distance: 402.1
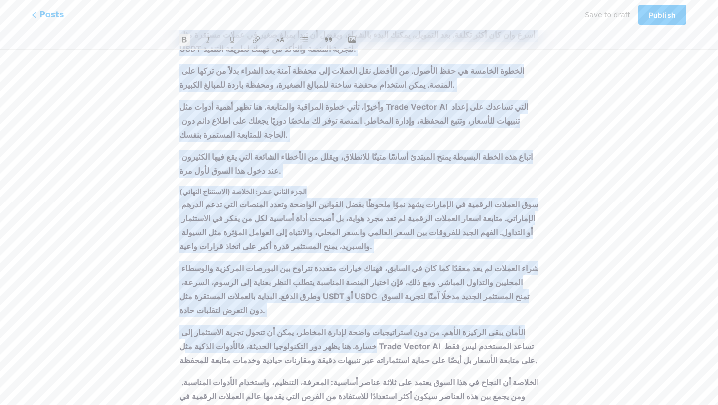
scroll to position [3812, 0]
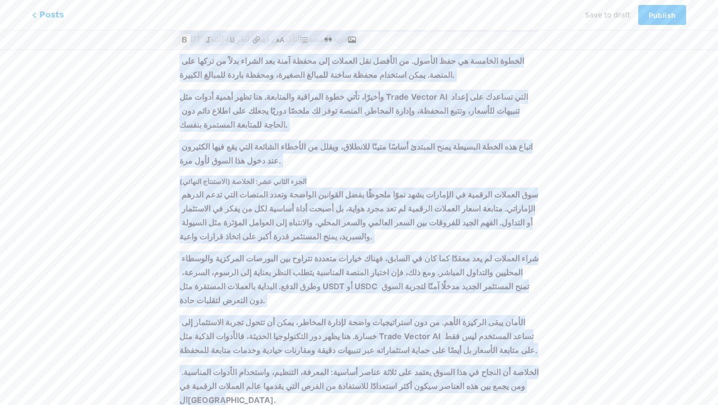
drag, startPoint x: 186, startPoint y: 128, endPoint x: 184, endPoint y: 370, distance: 241.5
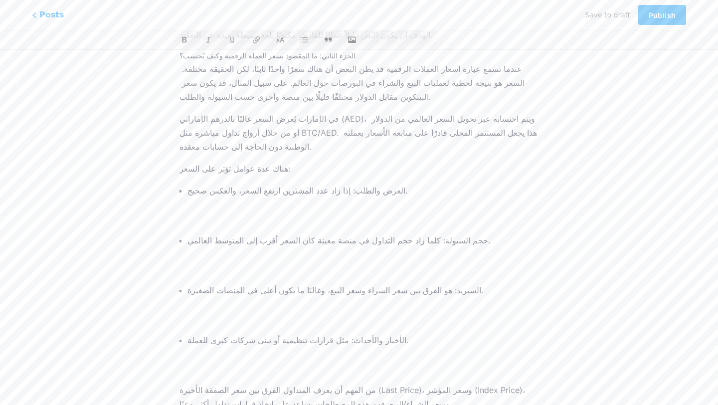
scroll to position [0, 0]
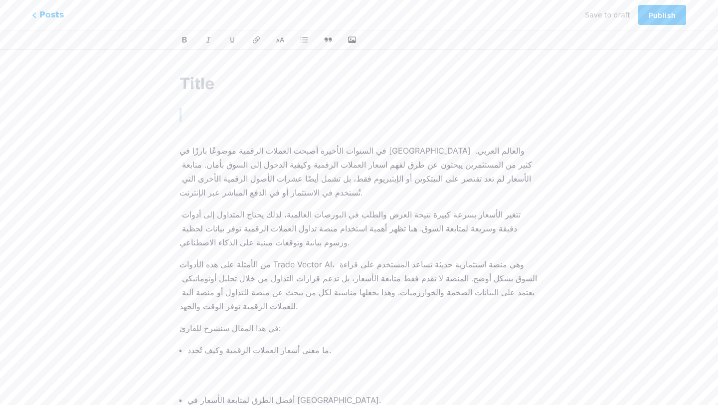
click at [231, 131] on p at bounding box center [359, 122] width 359 height 28
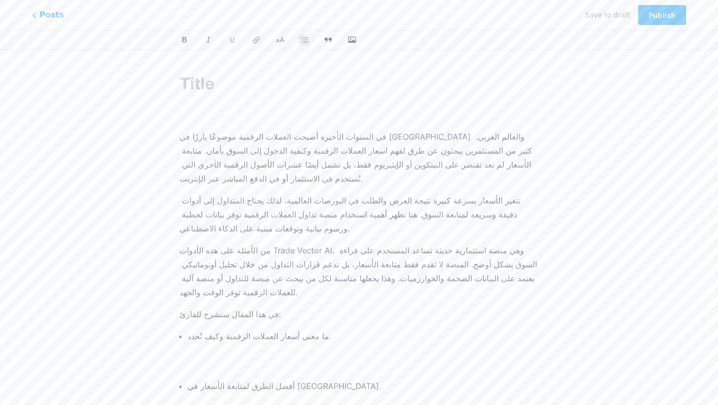
click at [219, 329] on p "ما معنى أسعار العملات الرقمية وكيف تُحدد." at bounding box center [363, 350] width 351 height 42
click at [212, 351] on p "أفضل الطرق لمتابعة الأسعار في الإمارات." at bounding box center [363, 372] width 351 height 42
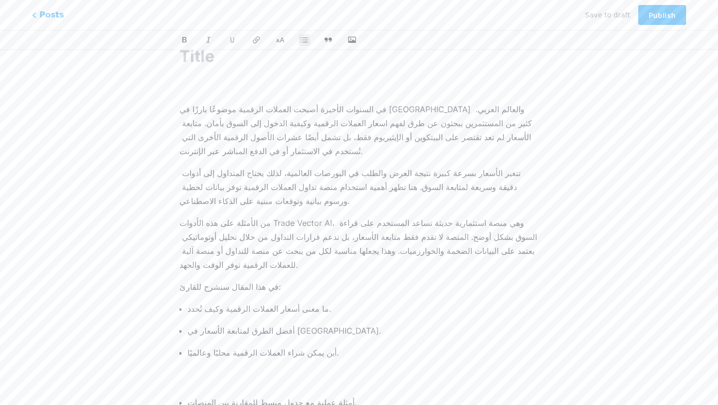
scroll to position [35, 0]
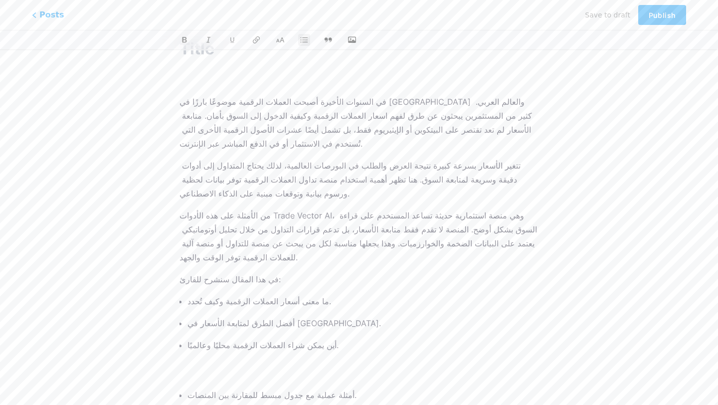
click at [206, 338] on p "أين يمكن شراء العملات الرقمية محليًا وعالميًا." at bounding box center [363, 359] width 351 height 42
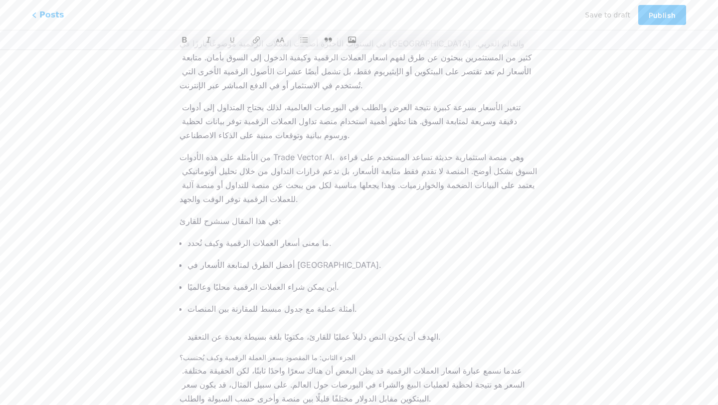
scroll to position [92, 0]
click at [228, 303] on p "أمثلة عملية مع جدول مبسط للمقارنة بين المنصات. الهدف أن يكون النص دليلاً عمليًا…" at bounding box center [363, 324] width 351 height 42
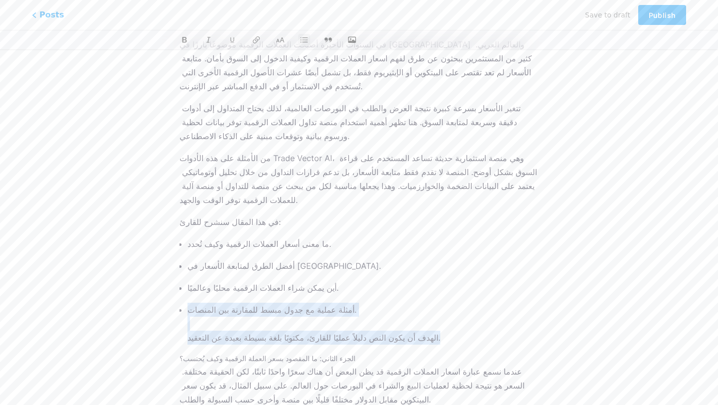
click at [228, 303] on p "أمثلة عملية مع جدول مبسط للمقارنة بين المنصات. الهدف أن يكون النص دليلاً عمليًا…" at bounding box center [363, 324] width 351 height 42
click at [282, 38] on icon at bounding box center [280, 40] width 9 height 6
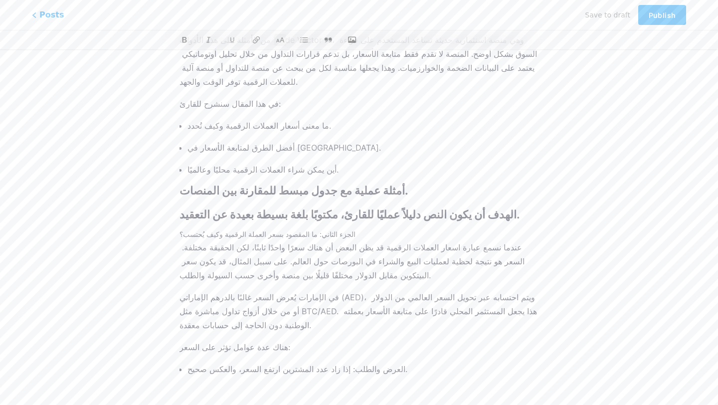
scroll to position [210, 0]
click at [302, 185] on h2 "أمثلة عملية مع جدول مبسط للمقارنة بين المنصات. الهدف أن يكون النص دليلاً عمليًا…" at bounding box center [359, 203] width 359 height 36
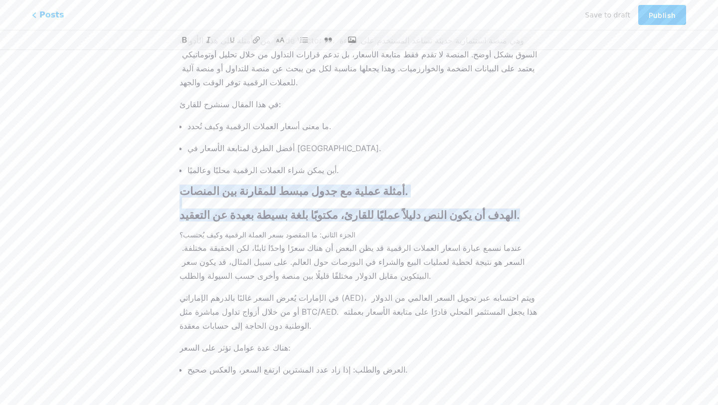
click at [302, 185] on h2 "أمثلة عملية مع جدول مبسط للمقارنة بين المنصات. الهدف أن يكون النص دليلاً عمليًا…" at bounding box center [359, 203] width 359 height 36
click at [277, 40] on icon at bounding box center [280, 40] width 10 height 10
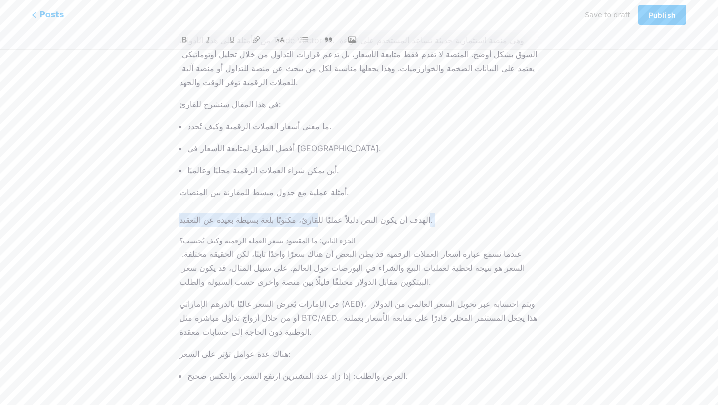
drag, startPoint x: 399, startPoint y: 187, endPoint x: 294, endPoint y: 183, distance: 104.9
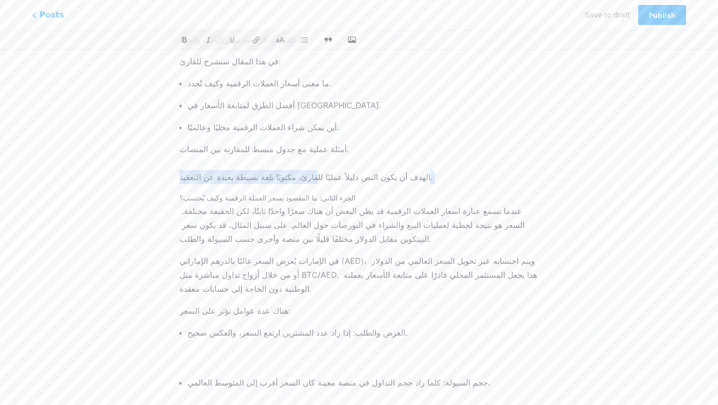
scroll to position [254, 0]
click at [250, 324] on p "العرض والطلب: إذا زاد عدد المشترين ارتفع السعر، والعكس صحيح." at bounding box center [363, 345] width 351 height 42
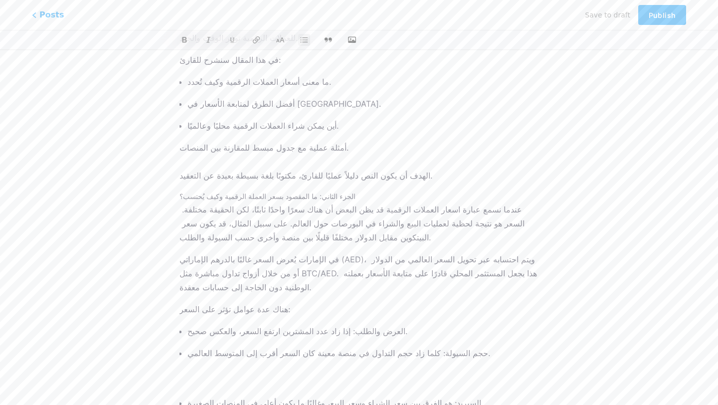
click at [253, 346] on p "حجم السيولة: كلما زاد حجم التداول في منصة معينة كان السعر أقرب إلى المتوسط العا…" at bounding box center [363, 367] width 351 height 42
click at [242, 370] on ul "العرض والطلب: إذا زاد عدد المشترين ارتفع السعر، والعكس صحيح. حجم السيولة: كلما …" at bounding box center [363, 392] width 351 height 136
click at [239, 368] on p "السبريد: هو الفرق بين سعر الشراء وسعر البيع، وغالبًا ما يكون أعلى في المنصات ال…" at bounding box center [363, 389] width 351 height 42
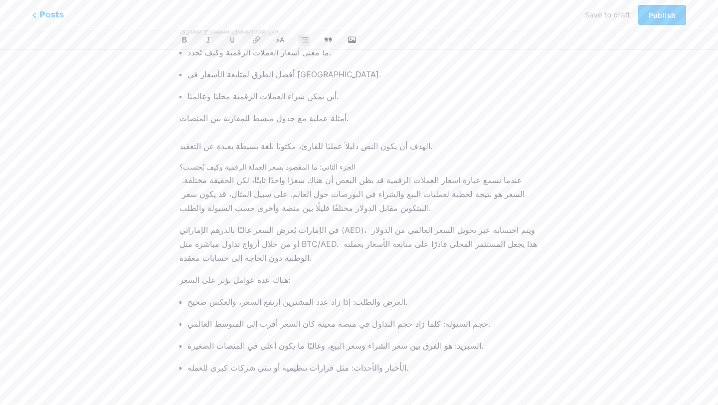
scroll to position [285, 0]
click at [235, 359] on p "الأخبار والأحداث: مثل قرارات تنظيمية أو تبني شركات كبرى للعملة." at bounding box center [363, 380] width 351 height 42
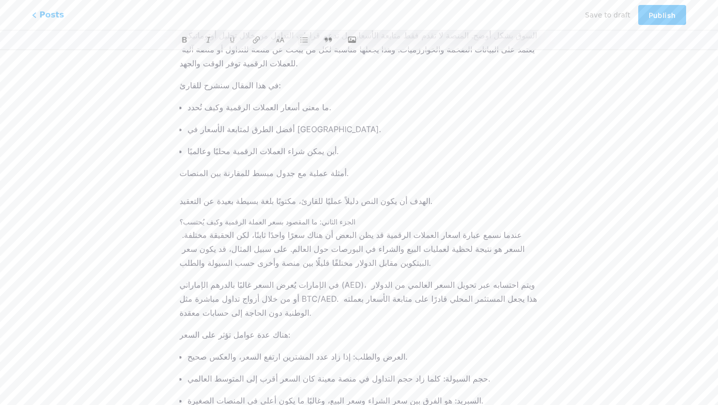
scroll to position [230, 0]
click at [341, 166] on p "أمثلة عملية مع جدول مبسط للمقارنة بين المنصات. الهدف أن يكون النص دليلاً عمليًا…" at bounding box center [359, 187] width 359 height 42
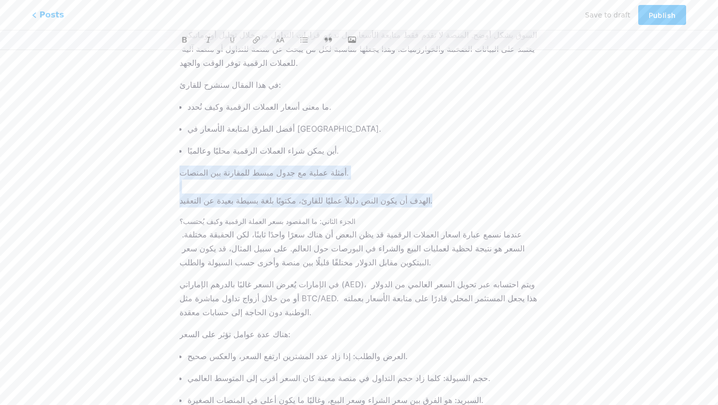
click at [341, 166] on p "أمثلة عملية مع جدول مبسط للمقارنة بين المنصات. الهدف أن يكون النص دليلاً عمليًا…" at bounding box center [359, 187] width 359 height 42
click at [279, 40] on icon at bounding box center [280, 40] width 10 height 10
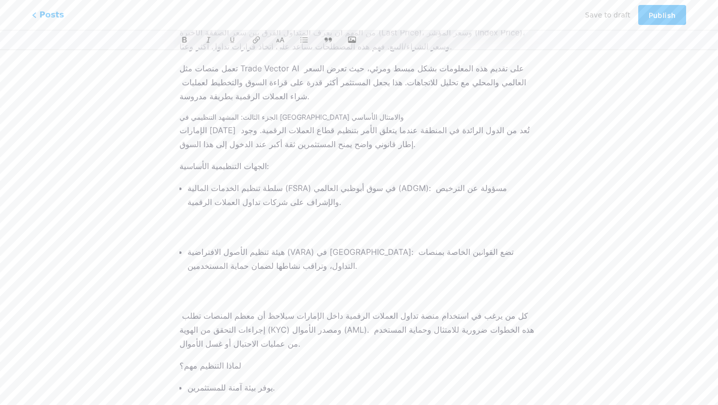
scroll to position [663, 0]
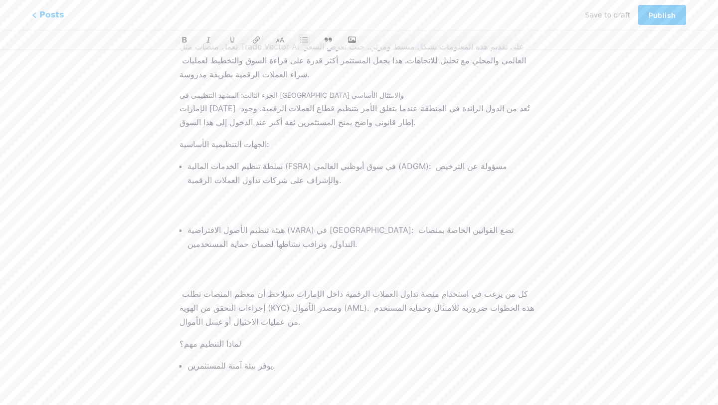
click at [258, 159] on p "سلطة تنظيم الخدمات المالية (FSRA) في سوق أبوظبي العالمي (ADGM): مسؤولة عن الترخ…" at bounding box center [363, 187] width 351 height 56
click at [256, 159] on p "سلطة تنظيم الخدمات المالية (FSRA) في سوق أبوظبي العالمي (ADGM): مسؤولة عن الترخ…" at bounding box center [363, 187] width 351 height 56
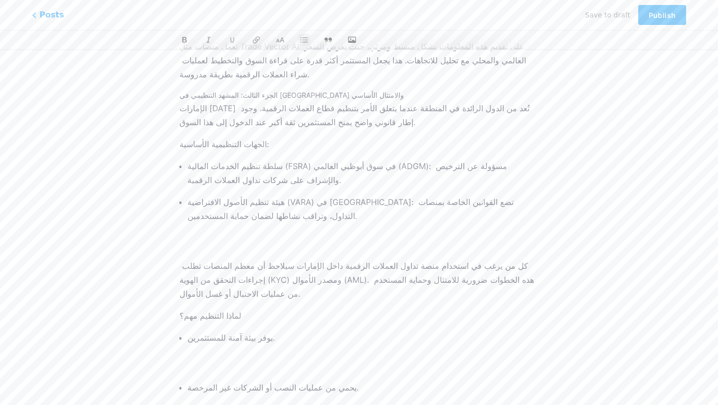
click at [246, 195] on p "هيئة تنظيم الأصول الافتراضية (VARA) في دبي: تضع القوانين الخاصة بمنصات التداول،…" at bounding box center [363, 223] width 351 height 56
click at [247, 195] on p "هيئة تنظيم الأصول الافتراضية (VARA) في دبي: تضع القوانين الخاصة بمنصات التداول،…" at bounding box center [363, 223] width 351 height 56
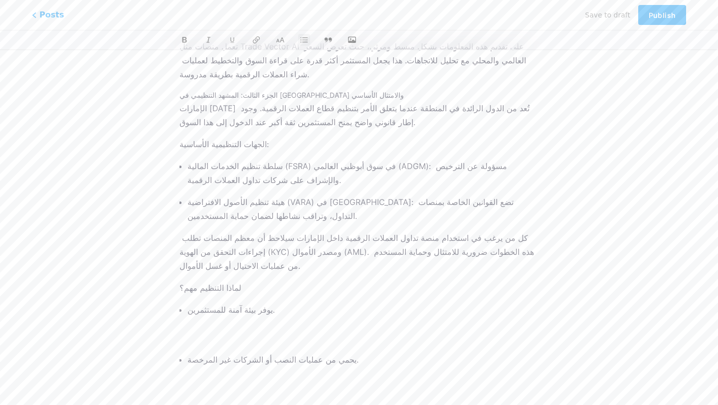
click at [249, 303] on p "يوفر بيئة آمنة للمستثمرين." at bounding box center [363, 324] width 351 height 42
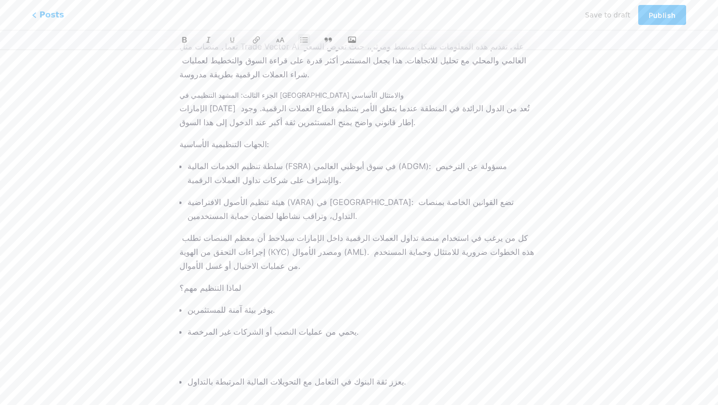
click at [239, 325] on p "يحمي من عمليات النصب أو الشركات غير المرخصة." at bounding box center [363, 346] width 351 height 42
click at [233, 347] on p "يعزز ثقة البنوك في التعامل مع التحويلات المالية المرتبطة بالتداول." at bounding box center [363, 368] width 351 height 42
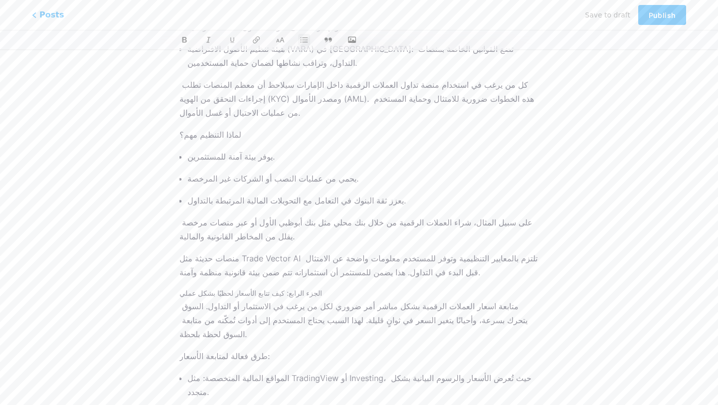
scroll to position [817, 0]
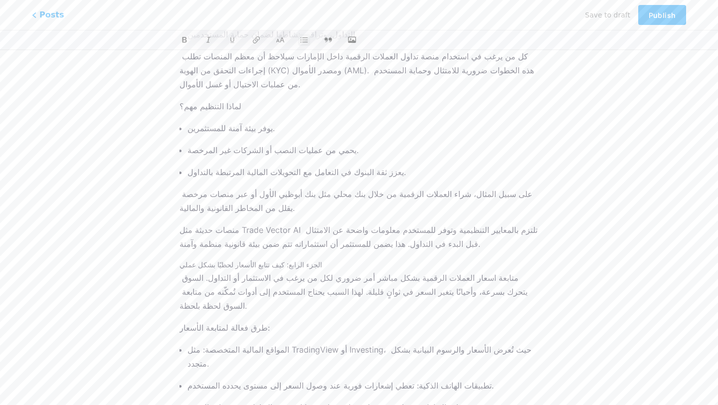
scroll to position [848, 0]
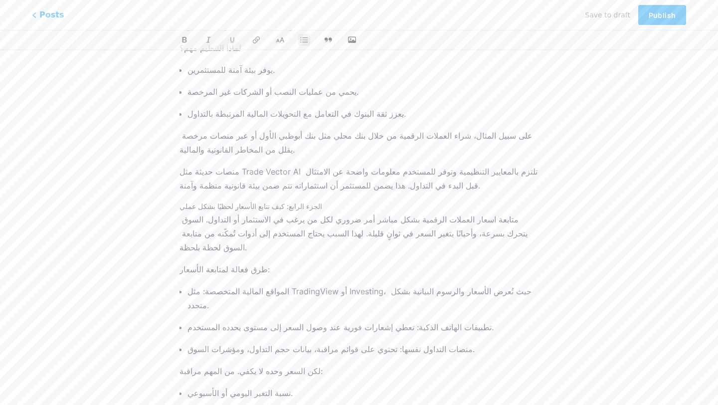
scroll to position [904, 0]
click at [214, 386] on p "نسبة التغير اليومي أو الأسبوعي." at bounding box center [363, 407] width 351 height 42
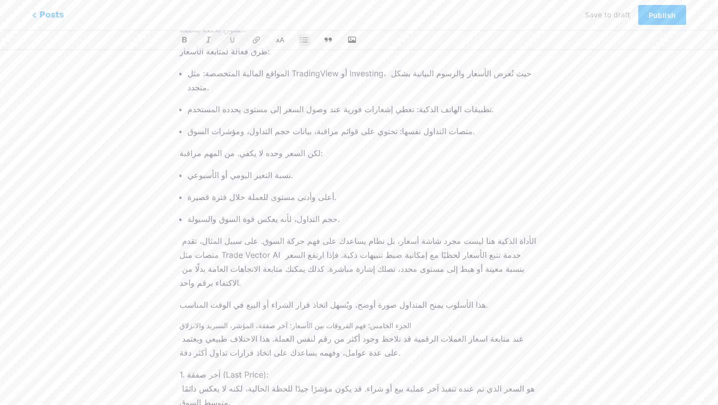
scroll to position [1121, 0]
click at [280, 41] on icon at bounding box center [280, 40] width 10 height 10
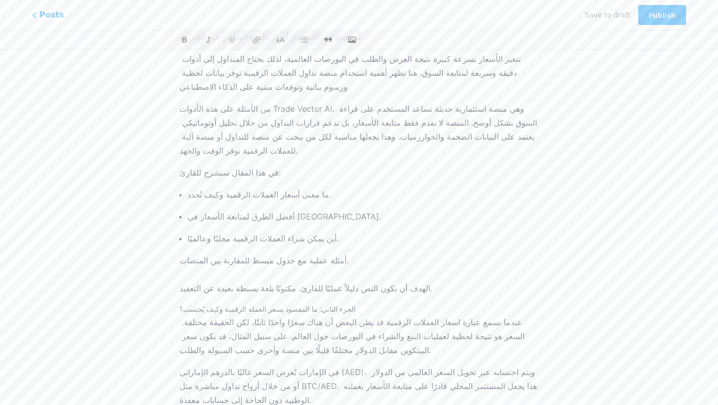
scroll to position [0, 0]
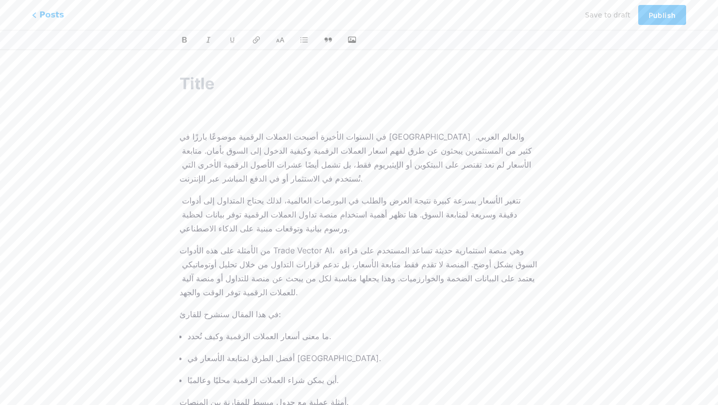
click at [195, 86] on input "text" at bounding box center [359, 84] width 359 height 24
paste input "اسعار العملات الرقمية في [GEOGRAPHIC_DATA]: دليلك لمتابعة الأسعار وأين تشتري"
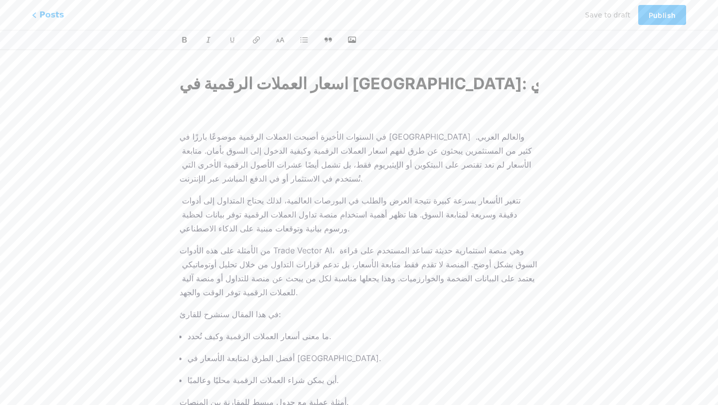
scroll to position [0, 75]
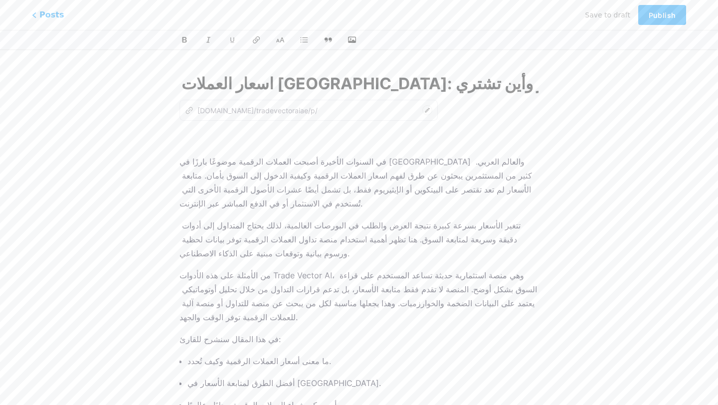
type input "اسعار العملات الرقمية في [GEOGRAPHIC_DATA]: دليلك لمتابعة الأسعار وأين تشتري"
type input "asaaar-alaamlat-alrkmy-fy-alamarat-dlylk-lmtabaa-alasaaar-oayn-tshtry"
click at [290, 144] on p at bounding box center [359, 140] width 359 height 14
click at [351, 39] on icon "button" at bounding box center [352, 40] width 10 height 8
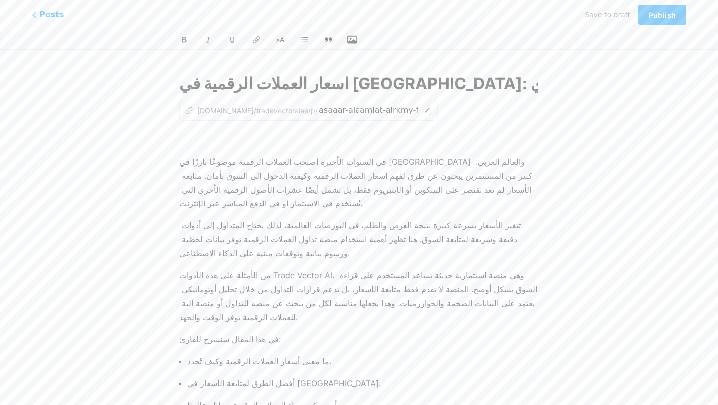
click at [0, 0] on input "file" at bounding box center [0, 0] width 0 height 0
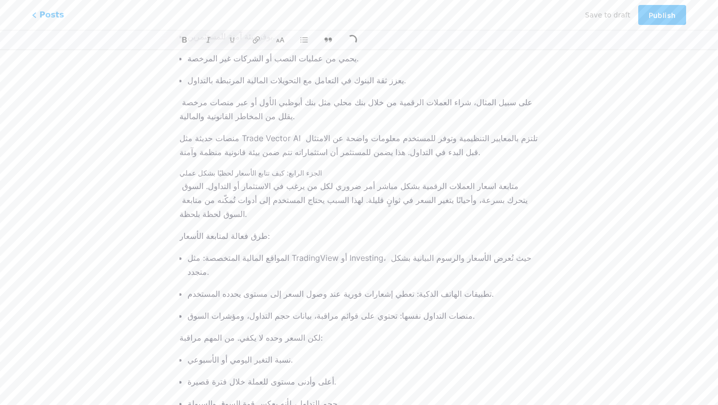
scroll to position [964, 0]
click at [478, 177] on p "متابعة اسعار العملات الرقمية بشكل مباشر أمر ضروري لكل من يرغب في الاستثمار أو ا…" at bounding box center [359, 198] width 359 height 42
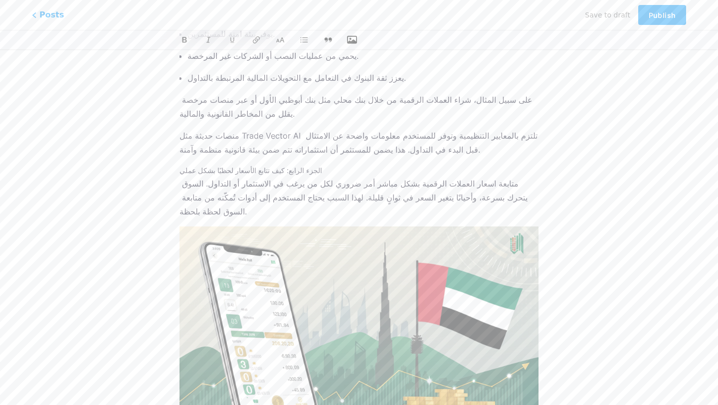
click at [357, 39] on icon "button" at bounding box center [352, 40] width 10 height 8
click at [0, 0] on input "file" at bounding box center [0, 0] width 0 height 0
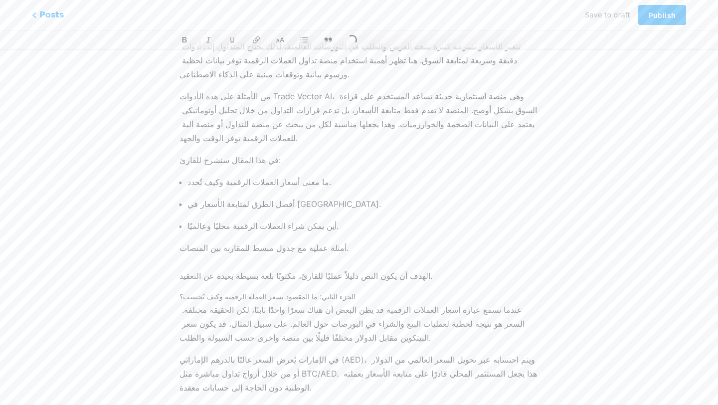
scroll to position [0, 0]
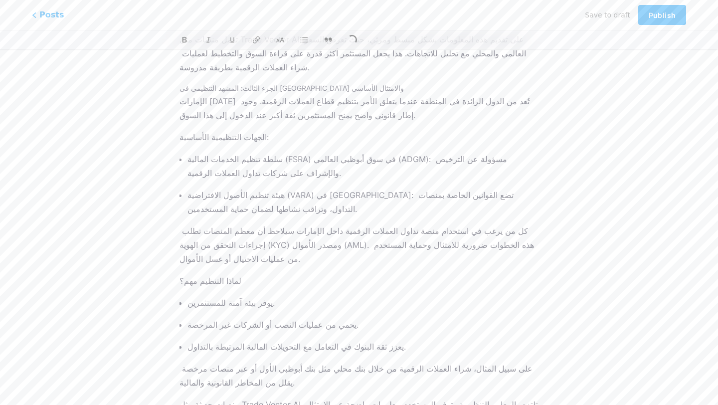
scroll to position [939, 0]
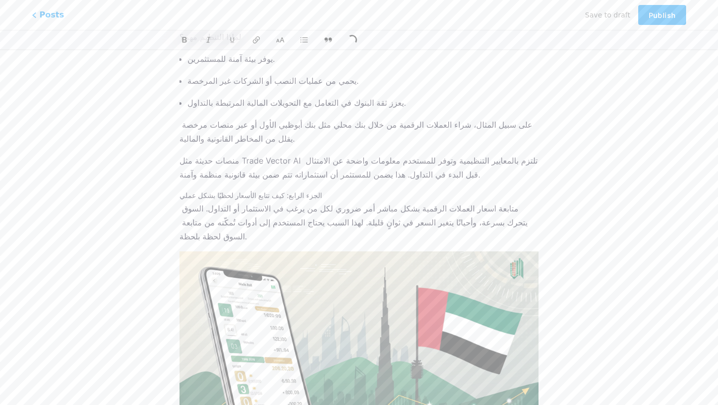
click at [313, 251] on img at bounding box center [359, 352] width 359 height 202
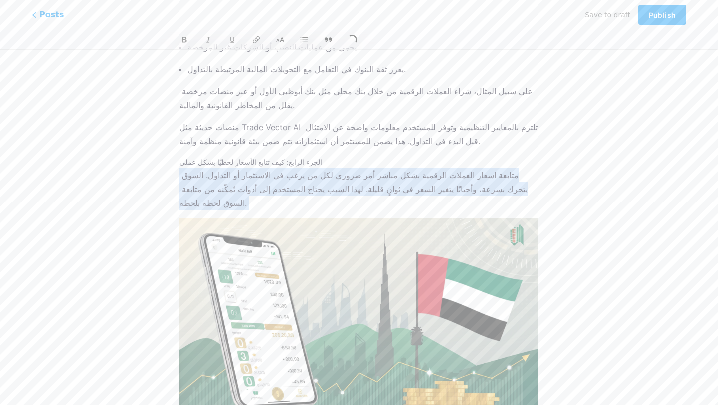
scroll to position [976, 0]
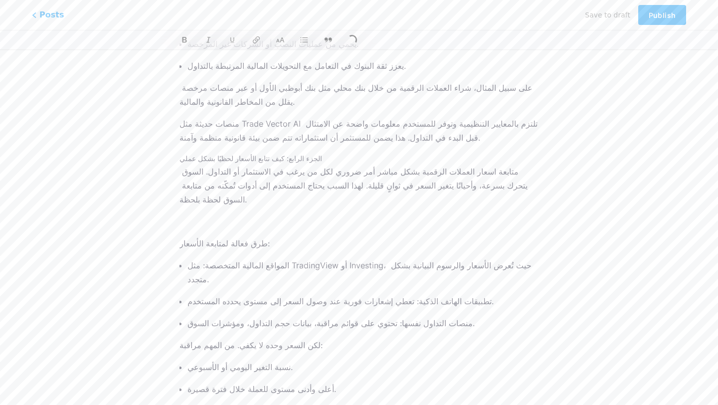
click at [233, 215] on p at bounding box center [359, 222] width 359 height 14
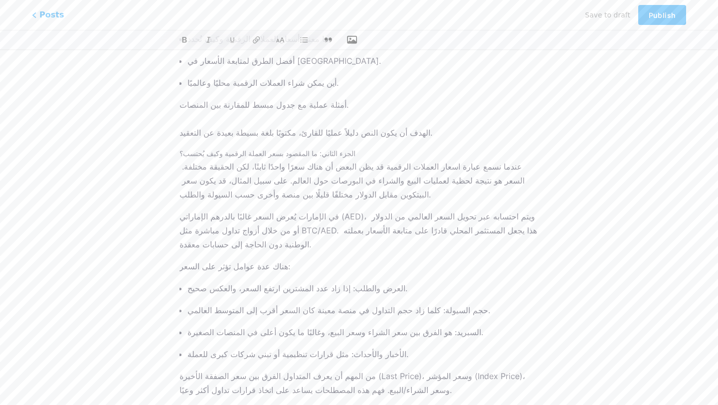
scroll to position [0, 0]
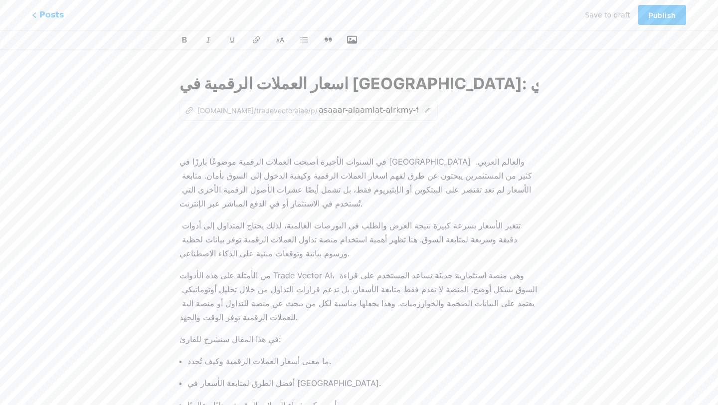
click at [221, 145] on p at bounding box center [359, 140] width 359 height 14
click at [353, 38] on icon "button" at bounding box center [352, 40] width 10 height 10
click at [0, 0] on input "file" at bounding box center [0, 0] width 0 height 0
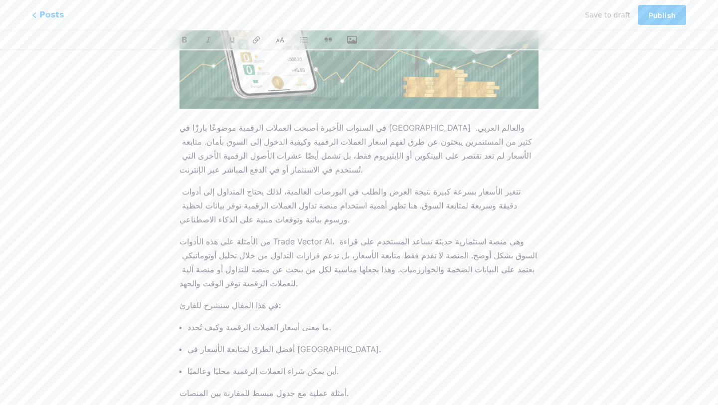
scroll to position [249, 0]
drag, startPoint x: 257, startPoint y: 214, endPoint x: 315, endPoint y: 214, distance: 58.4
click at [315, 234] on p "من الأمثلة على هذه الأدوات Trade Vector AI، وهي منصة استثمارية حديثة تساعد المس…" at bounding box center [359, 262] width 359 height 56
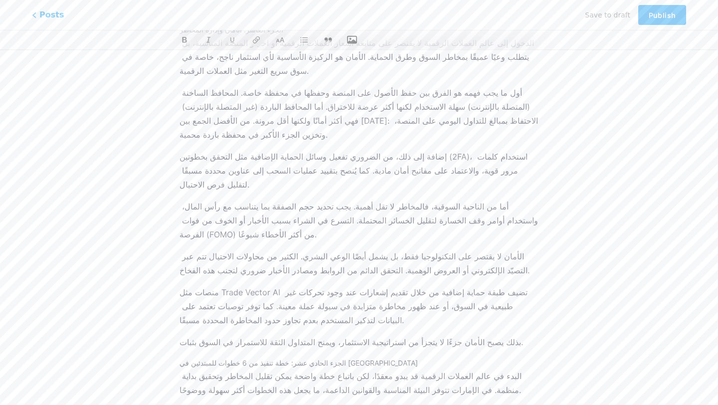
scroll to position [3304, 0]
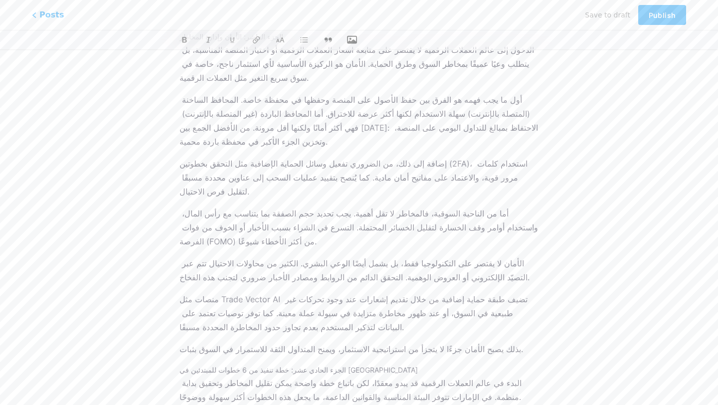
drag, startPoint x: 353, startPoint y: 246, endPoint x: 413, endPoint y: 247, distance: 59.4
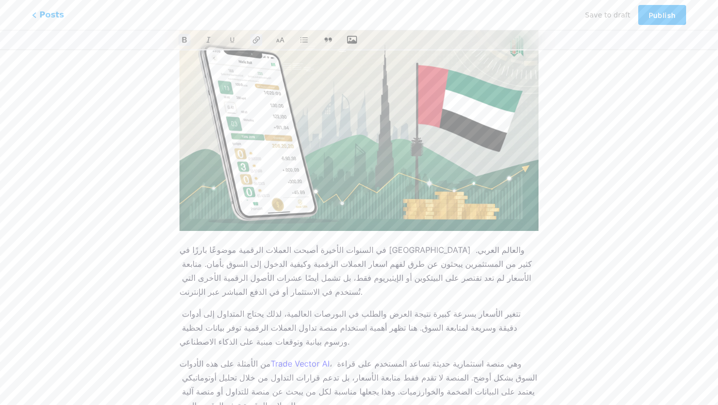
scroll to position [139, 0]
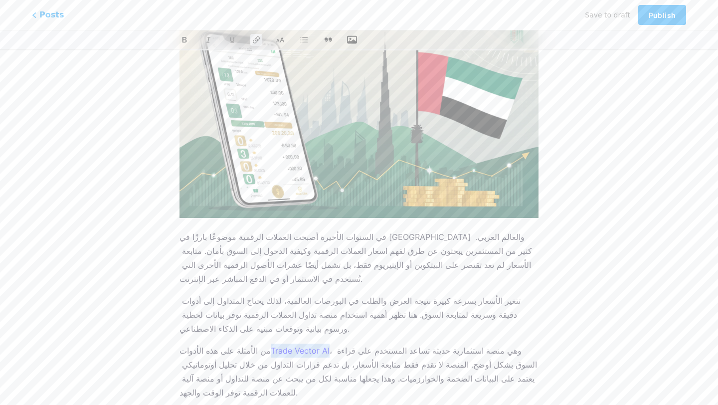
drag, startPoint x: 315, startPoint y: 323, endPoint x: 258, endPoint y: 324, distance: 56.9
click at [258, 344] on p "من الأمثلة على هذه الأدوات Trade Vector AI ، وهي منصة استثمارية حديثة تساعد الم…" at bounding box center [359, 372] width 359 height 56
click at [650, 14] on span "Publish" at bounding box center [662, 15] width 27 height 8
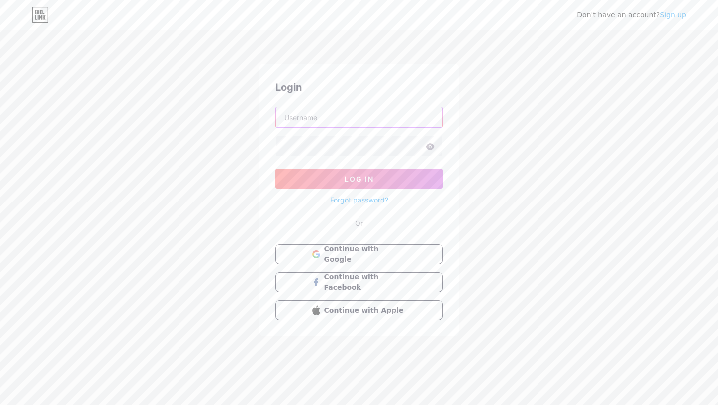
type input "frank1brooks12345@gmail.com"
click at [345, 176] on span "Log In" at bounding box center [359, 179] width 29 height 8
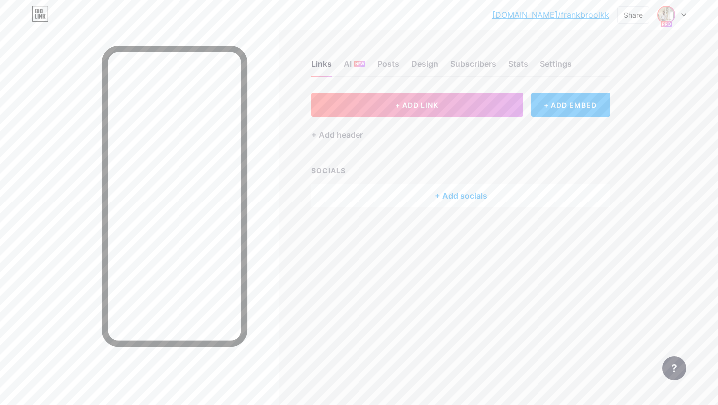
click at [663, 19] on img at bounding box center [667, 15] width 16 height 16
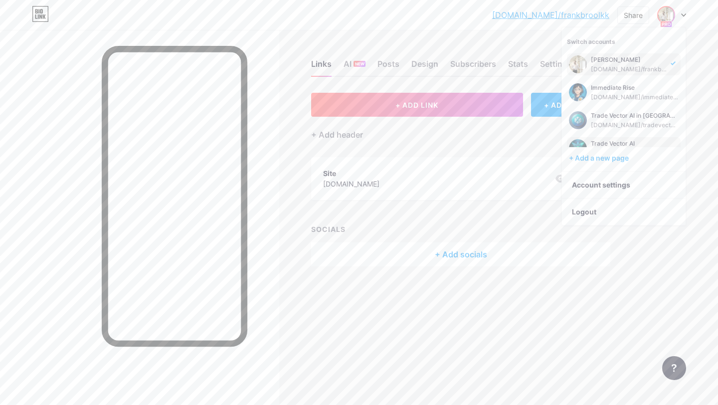
scroll to position [12, 0]
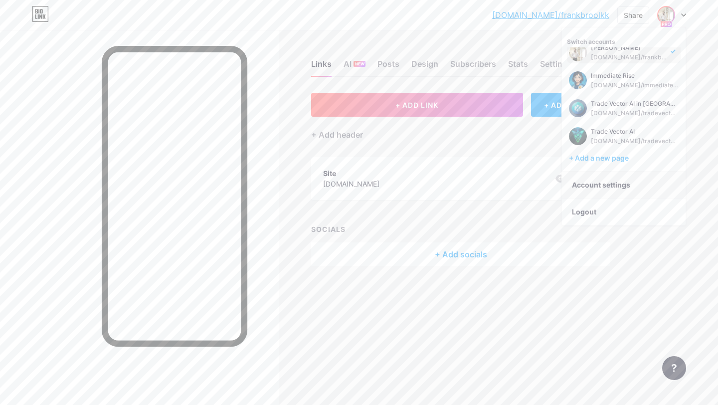
click at [622, 191] on link "Account settings" at bounding box center [624, 185] width 124 height 27
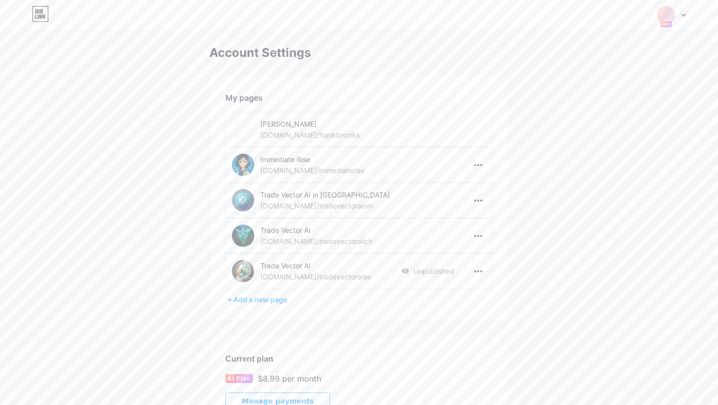
click at [430, 271] on div "Unpublished" at bounding box center [428, 271] width 53 height 22
click at [481, 269] on div at bounding box center [479, 271] width 16 height 16
click at [480, 288] on li "Publish" at bounding box center [509, 292] width 76 height 18
click at [246, 276] on img at bounding box center [243, 271] width 22 height 22
click at [246, 273] on img at bounding box center [243, 271] width 22 height 22
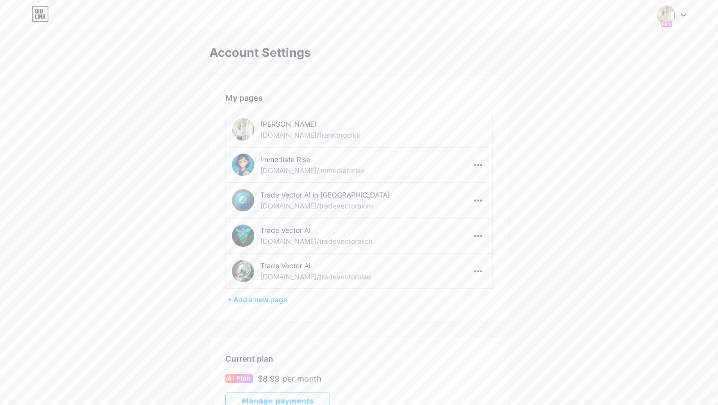
click at [314, 265] on div "Trade Vector AI" at bounding box center [330, 265] width 141 height 10
click at [247, 270] on img at bounding box center [243, 271] width 22 height 22
click at [480, 270] on icon at bounding box center [478, 271] width 8 height 2
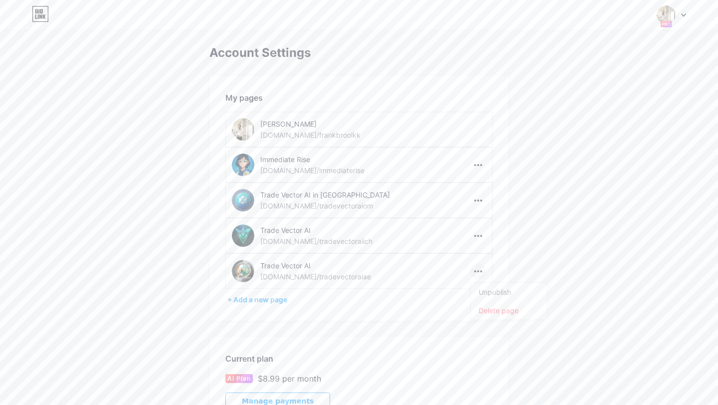
click at [395, 263] on div "Trade Vector AI bio.link/tradevectoraiae" at bounding box center [317, 271] width 170 height 22
click at [249, 268] on img at bounding box center [243, 271] width 22 height 22
click at [245, 265] on img at bounding box center [243, 271] width 22 height 22
click at [663, 22] on icon at bounding box center [667, 23] width 8 height 3
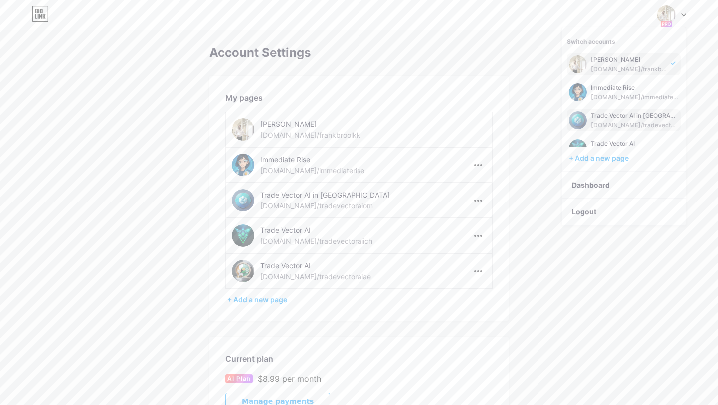
scroll to position [40, 0]
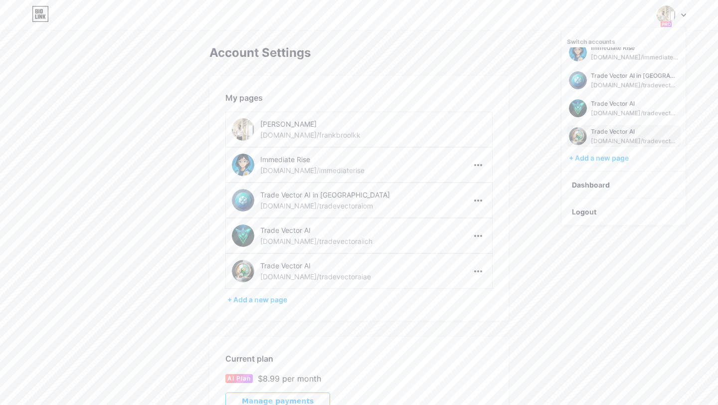
click at [616, 135] on div "Trade Vector AI" at bounding box center [635, 132] width 88 height 8
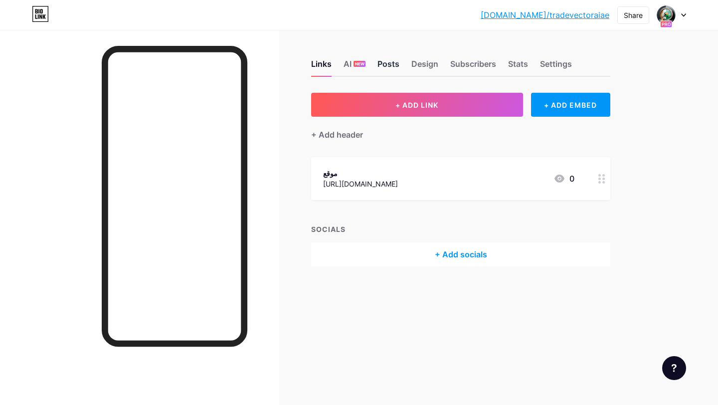
click at [385, 63] on div "Posts" at bounding box center [389, 67] width 22 height 18
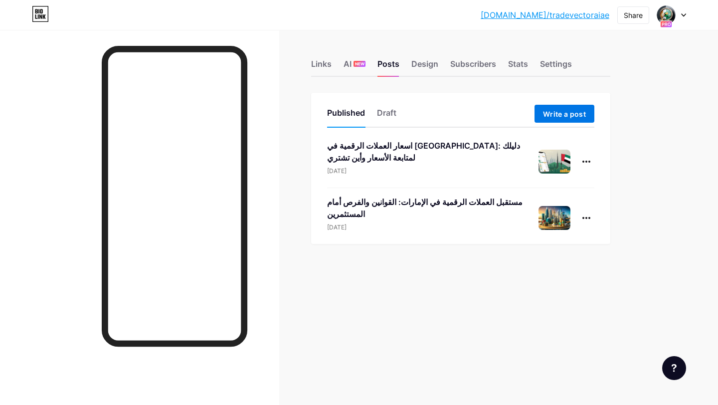
click at [561, 112] on span "Write a post" at bounding box center [564, 114] width 43 height 8
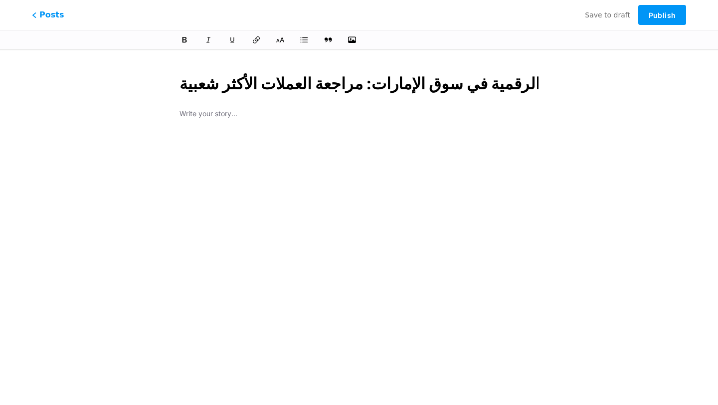
scroll to position [0, 82]
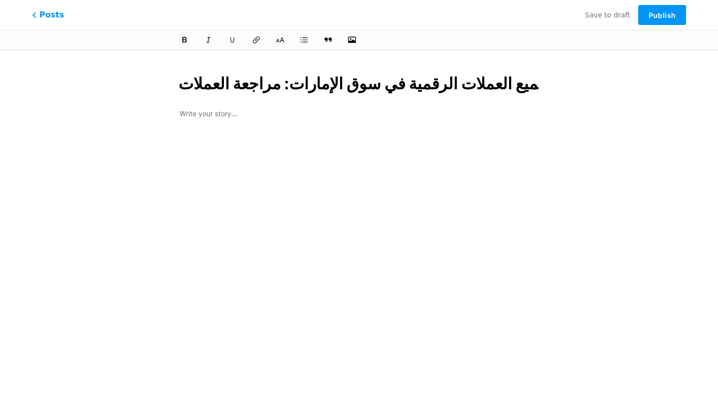
type input "جميع العملات الرقمية في سوق الإمارات: مراجعة العملات الأكثر شعبية"
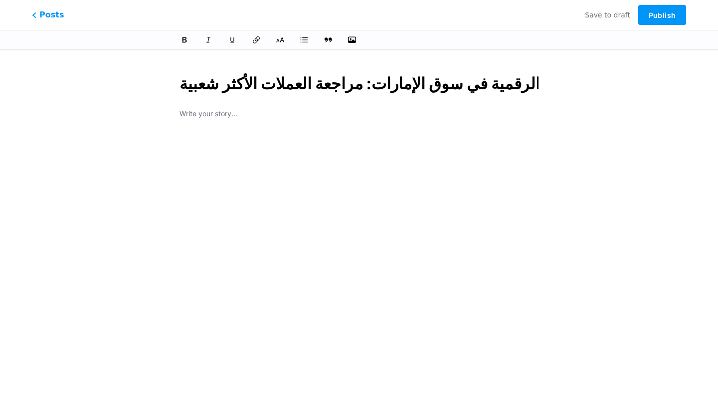
click at [233, 123] on div at bounding box center [359, 232] width 359 height 249
type input "gmyaa-alaamlat-alrkmy-fy-sok-alamarat-[GEOGRAPHIC_DATA]-[GEOGRAPHIC_DATA]-[GEOG…"
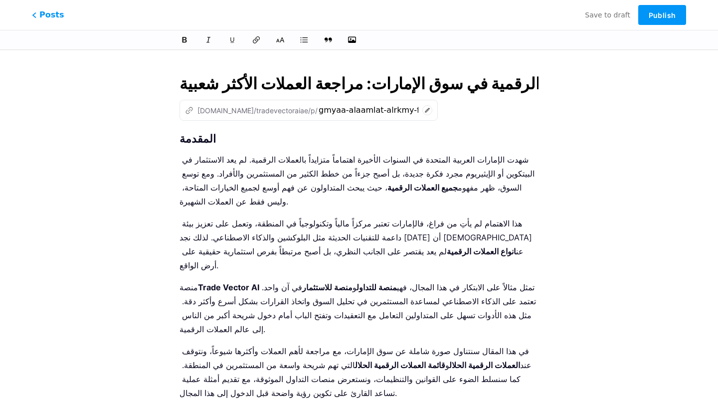
scroll to position [2634, 0]
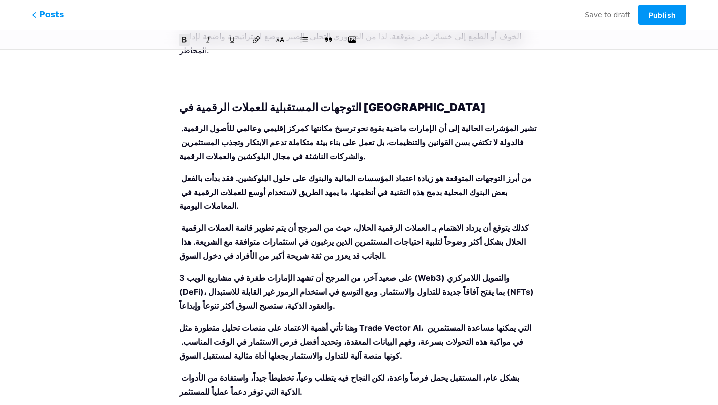
drag, startPoint x: 175, startPoint y: 156, endPoint x: 377, endPoint y: 310, distance: 254.2
drag, startPoint x: 395, startPoint y: 326, endPoint x: 171, endPoint y: 155, distance: 282.0
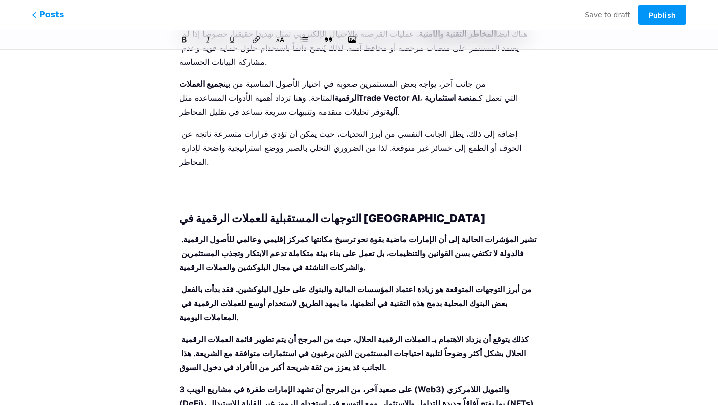
scroll to position [2520, 0]
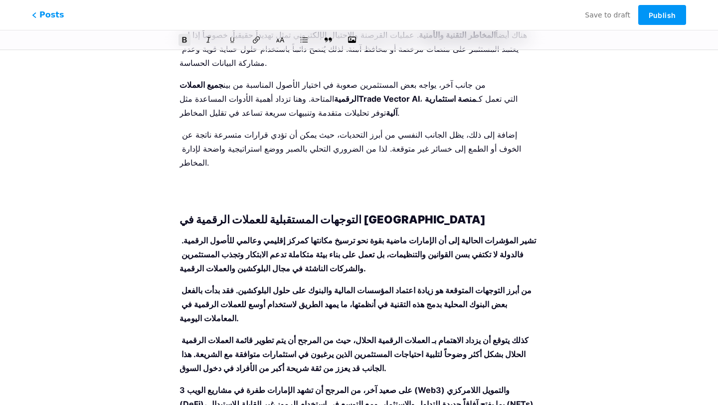
drag, startPoint x: 345, startPoint y: 236, endPoint x: 295, endPoint y: 237, distance: 49.9
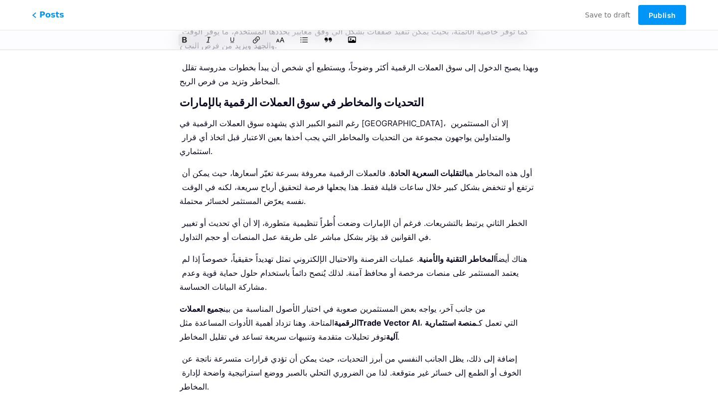
scroll to position [2295, 0]
drag, startPoint x: 317, startPoint y: 208, endPoint x: 176, endPoint y: 168, distance: 147.2
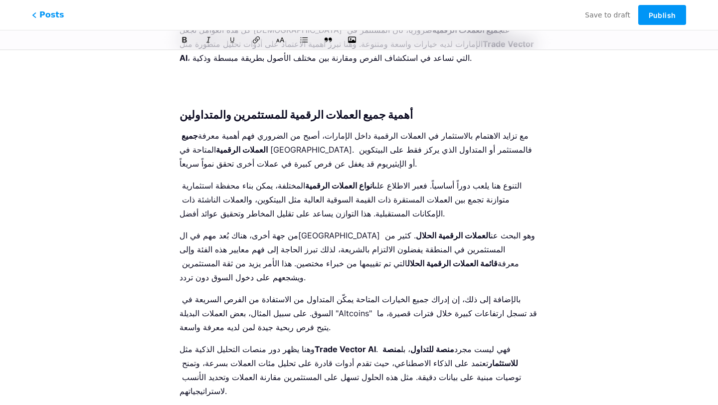
scroll to position [0, 0]
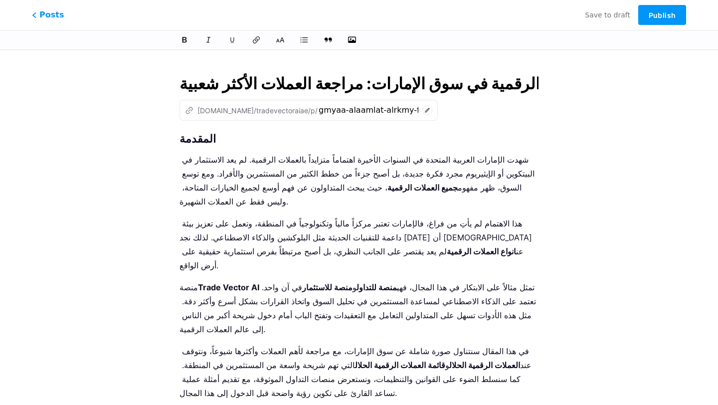
click at [281, 82] on input "جميع العملات الرقمية في سوق الإمارات: مراجعة العملات الأكثر شعبية" at bounding box center [359, 84] width 359 height 24
click at [363, 134] on h1 "المقدمة" at bounding box center [359, 139] width 359 height 12
click at [180, 138] on strong "المقدمة" at bounding box center [198, 138] width 36 height 13
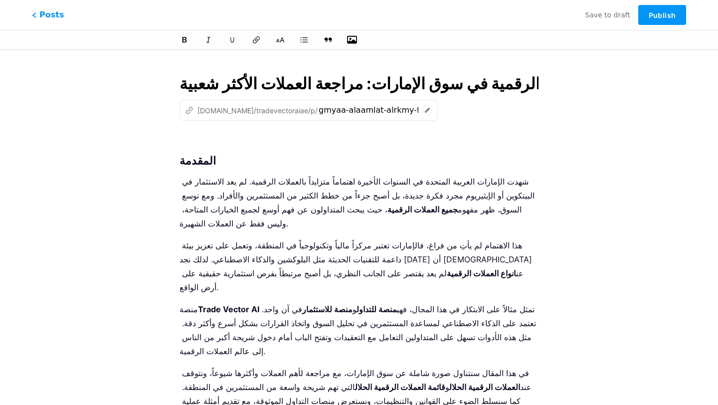
click at [351, 44] on icon "button" at bounding box center [352, 40] width 10 height 10
click at [0, 0] on input "file" at bounding box center [0, 0] width 0 height 0
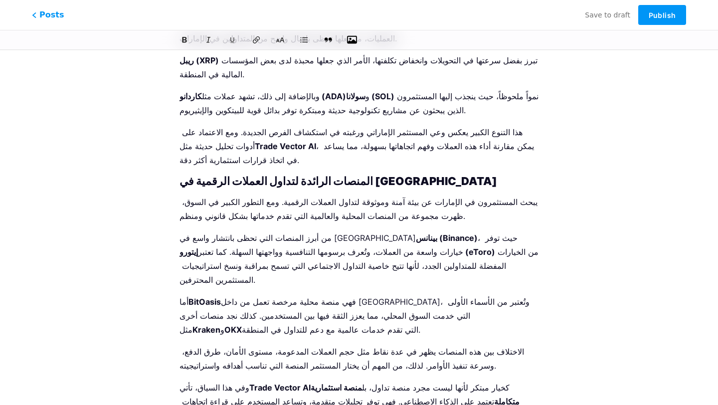
scroll to position [1477, 0]
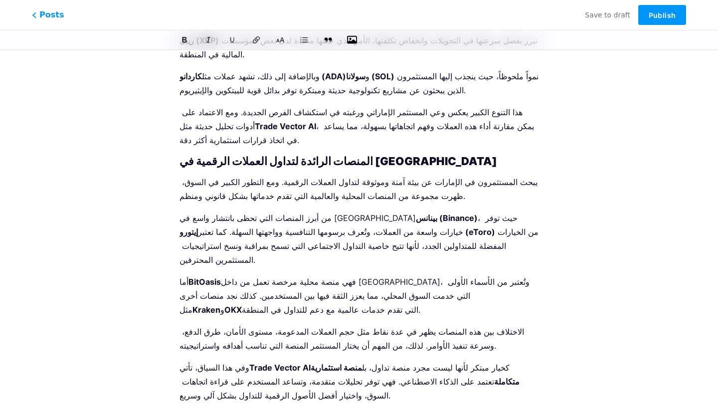
click at [284, 288] on div "المقدمة شهدت الإمارات العربية المتحدة في السنوات الأخيرة اهتماماً متزايداً بالع…" at bounding box center [359, 365] width 359 height 3419
click at [357, 39] on icon "button" at bounding box center [352, 40] width 10 height 8
click at [0, 0] on input "file" at bounding box center [0, 0] width 0 height 0
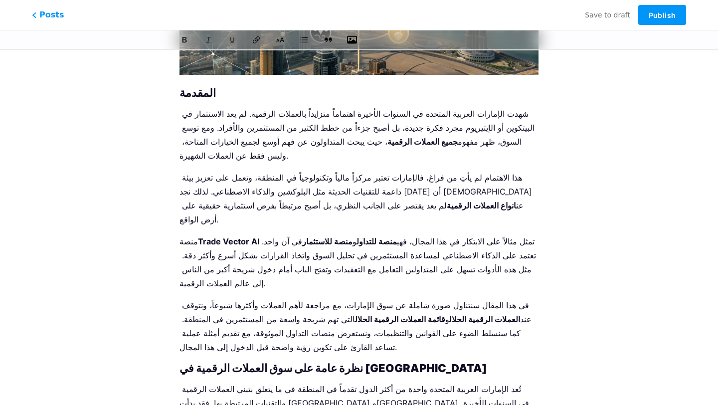
scroll to position [292, 0]
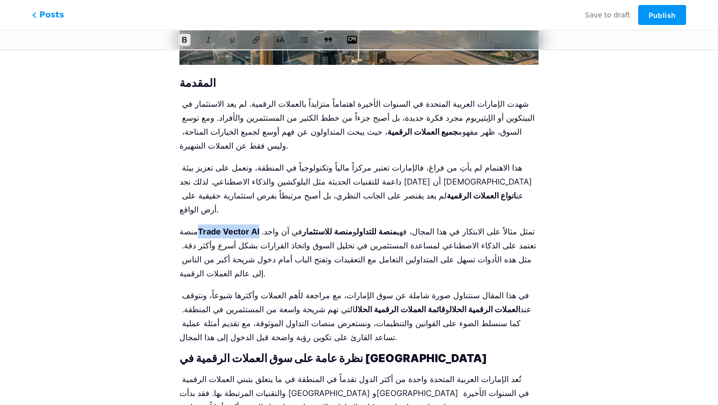
drag, startPoint x: 258, startPoint y: 202, endPoint x: 199, endPoint y: 203, distance: 59.4
click at [199, 225] on p "منصة Trade Vector AI تمثل مثالاً على الابتكار في هذا المجال، فهي منصة للتداول و…" at bounding box center [359, 253] width 359 height 56
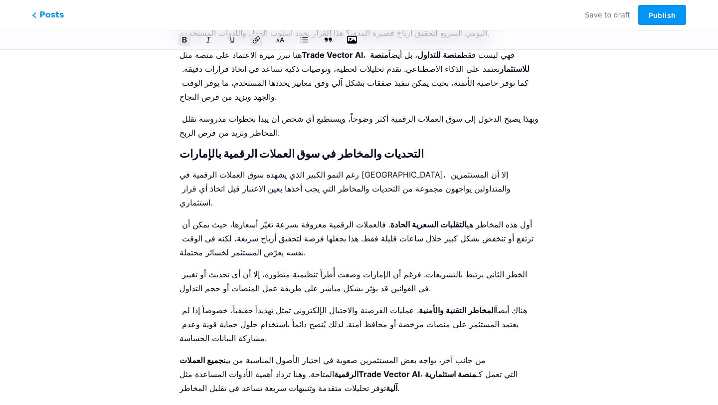
scroll to position [2622, 0]
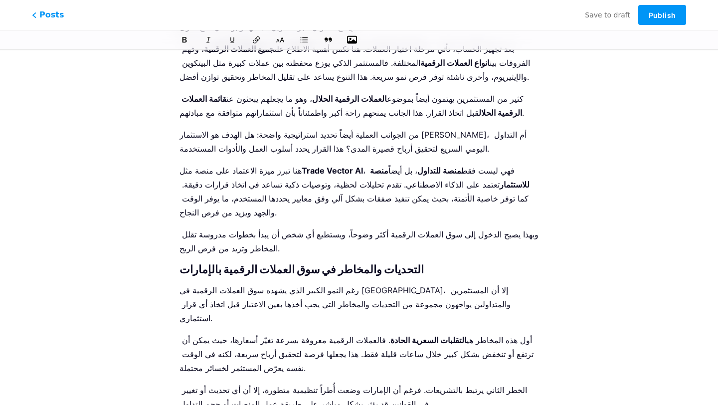
drag, startPoint x: 318, startPoint y: 210, endPoint x: 257, endPoint y: 209, distance: 60.9
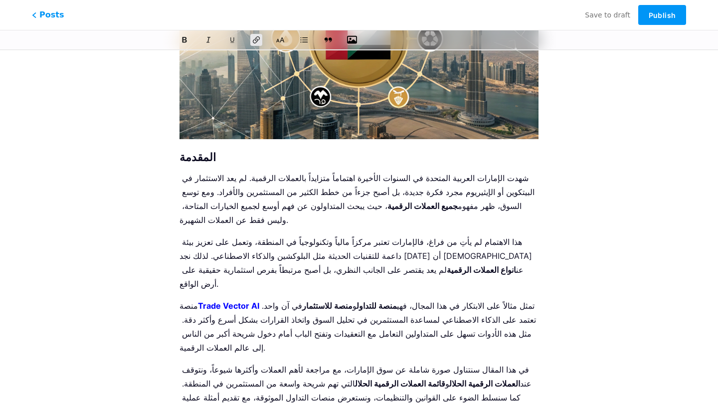
scroll to position [0, 0]
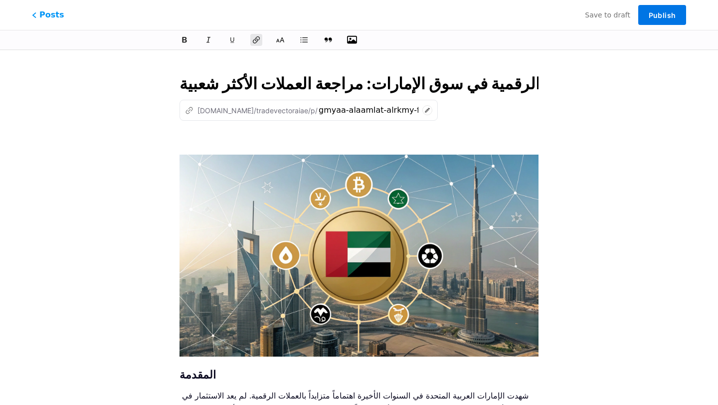
click at [661, 19] on span "Publish" at bounding box center [662, 15] width 27 height 8
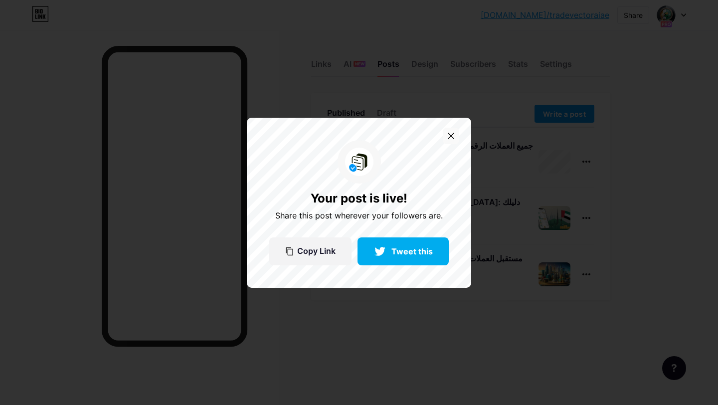
click at [450, 136] on icon at bounding box center [451, 136] width 6 height 6
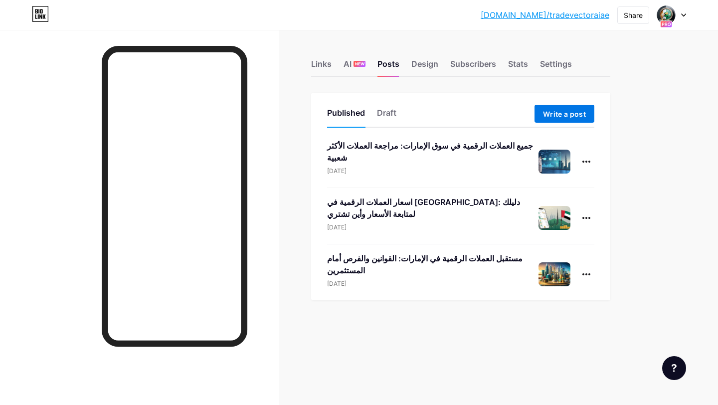
click at [538, 111] on button "Write a post" at bounding box center [565, 114] width 60 height 18
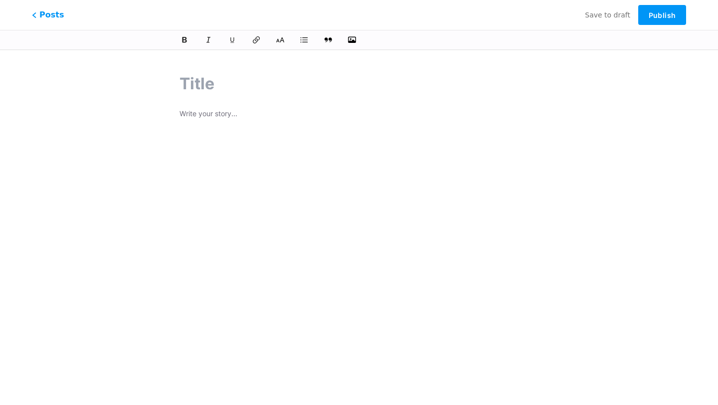
paste input "تعدين العملات الرقمية في [GEOGRAPHIC_DATA]: كل ما تحتاج معرفته عن القوانين والم…"
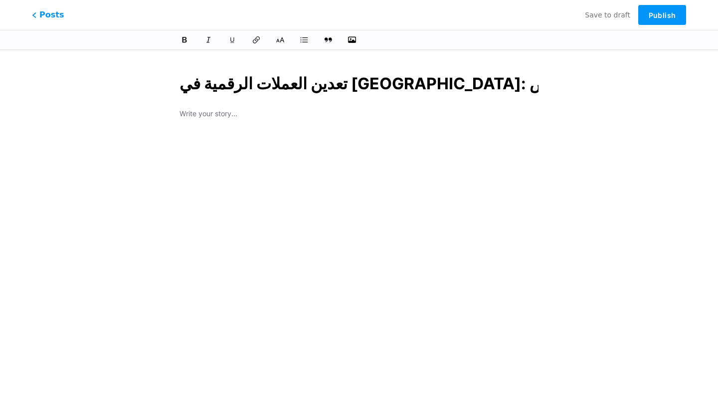
scroll to position [0, 176]
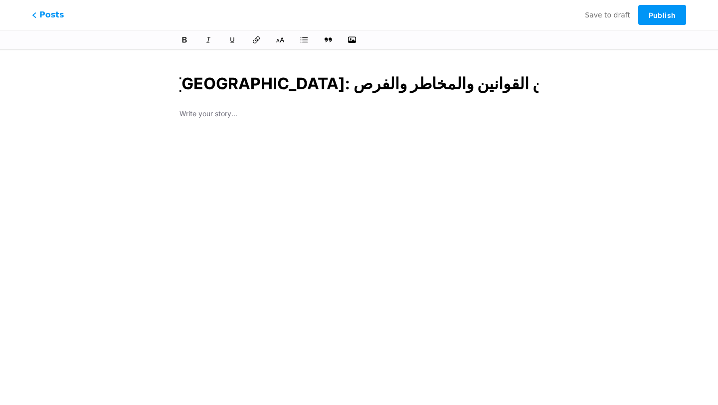
type input "تعدين العملات الرقمية في [GEOGRAPHIC_DATA]: كل ما تحتاج معرفته عن القوانين والم…"
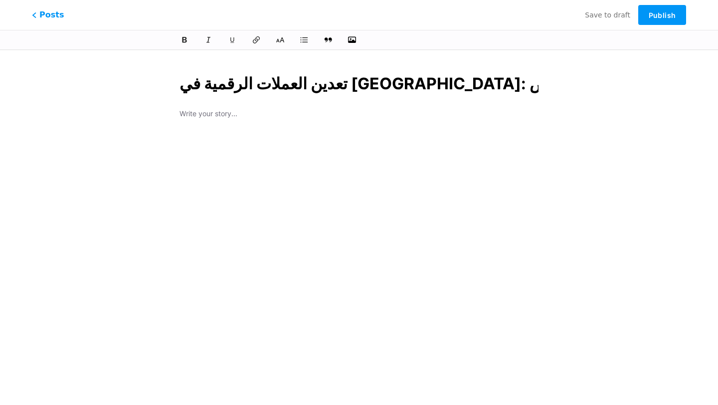
click at [245, 117] on p at bounding box center [359, 115] width 359 height 14
type input "taadyn-alaamlat-alrkmy-fy-[GEOGRAPHIC_DATA]-kl-ma-thtag-maarfth-aan-alkoanyn-oa…"
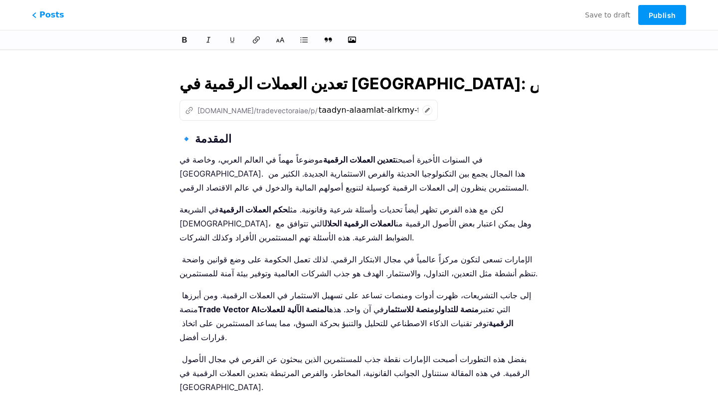
click at [233, 83] on input "تعدين العملات الرقمية في [GEOGRAPHIC_DATA]: كل ما تحتاج معرفته عن القوانين والم…" at bounding box center [359, 84] width 359 height 24
click at [183, 137] on strong "🔹 المقدمة" at bounding box center [206, 138] width 52 height 13
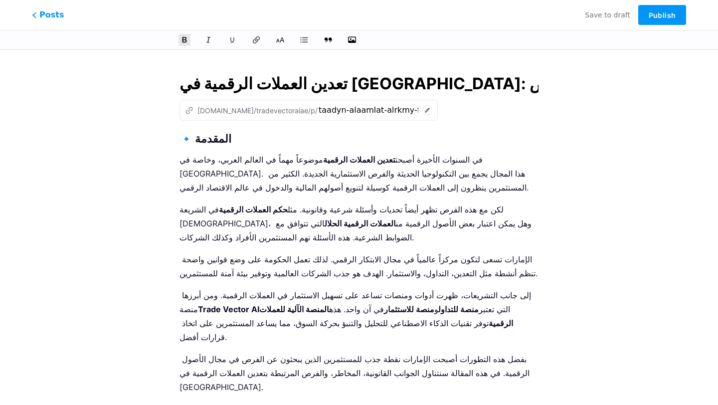
click at [186, 137] on strong "🔹 المقدمة" at bounding box center [206, 138] width 52 height 13
click at [279, 45] on button at bounding box center [280, 39] width 15 height 15
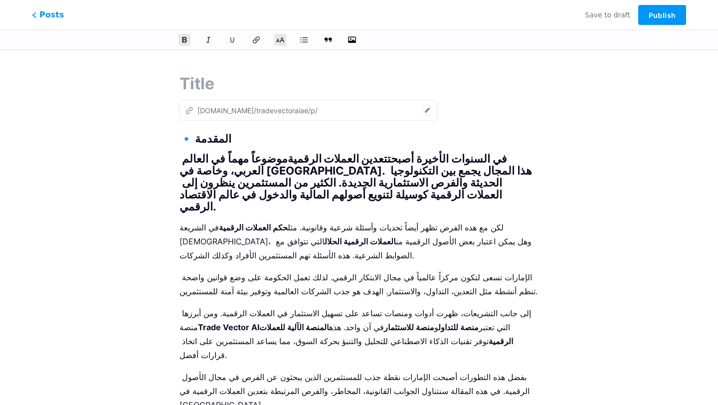
paste input "تعدين العملات الرقمية في [GEOGRAPHIC_DATA]: كل ما تحتاج معرفته عن القوانين والم…"
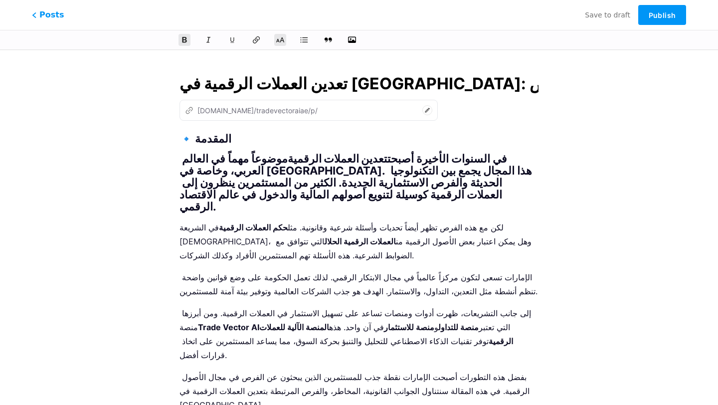
scroll to position [0, 176]
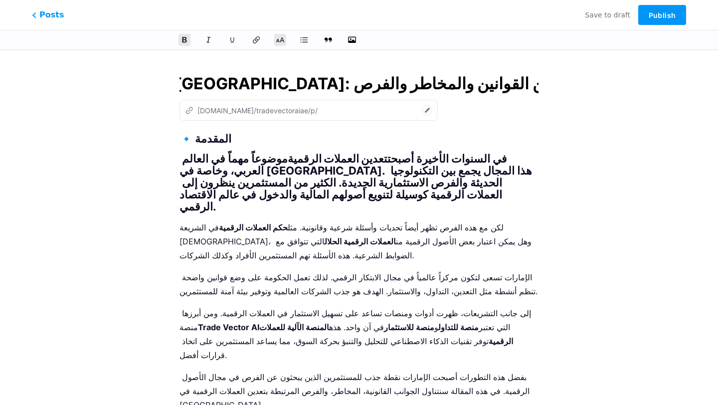
type input "تعدين العملات الرقمية في [GEOGRAPHIC_DATA]: كل ما تحتاج معرفته عن القوانين والم…"
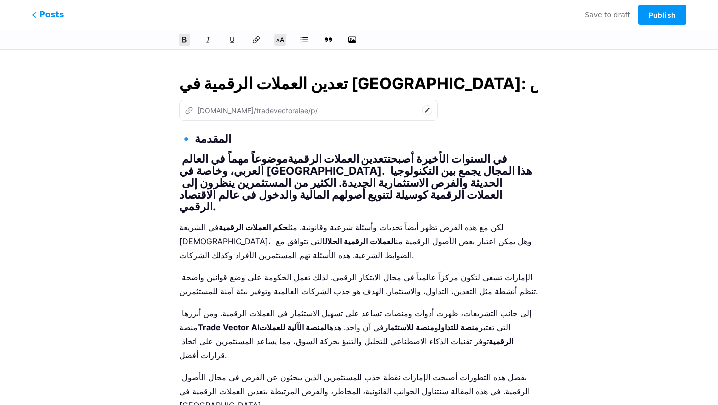
click at [236, 158] on h2 "في السنوات الأخيرة أصبحت تعدين العملات الرقمية موضوعاً مهماً في العالم العربي، …" at bounding box center [359, 183] width 359 height 60
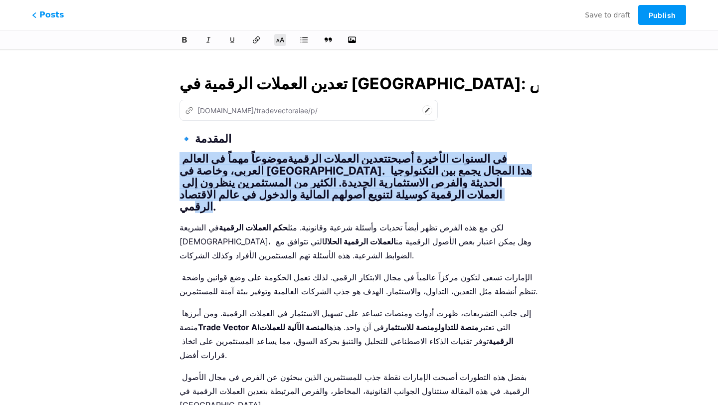
click at [236, 158] on h2 "في السنوات الأخيرة أصبحت تعدين العملات الرقمية موضوعاً مهماً في العالم العربي، …" at bounding box center [359, 183] width 359 height 60
click at [284, 37] on icon at bounding box center [280, 40] width 10 height 10
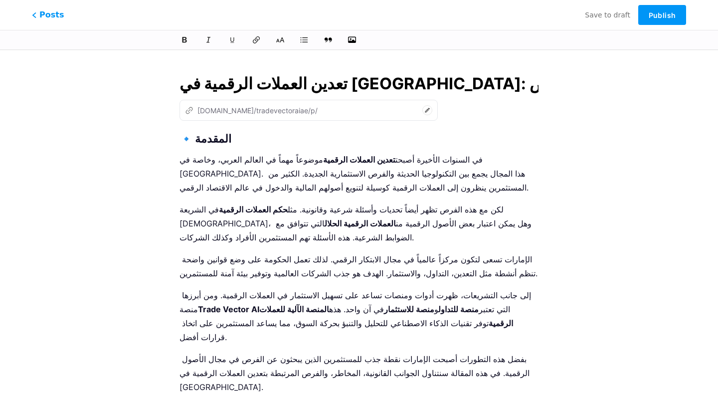
click at [182, 139] on strong "🔹 المقدمة" at bounding box center [206, 138] width 52 height 13
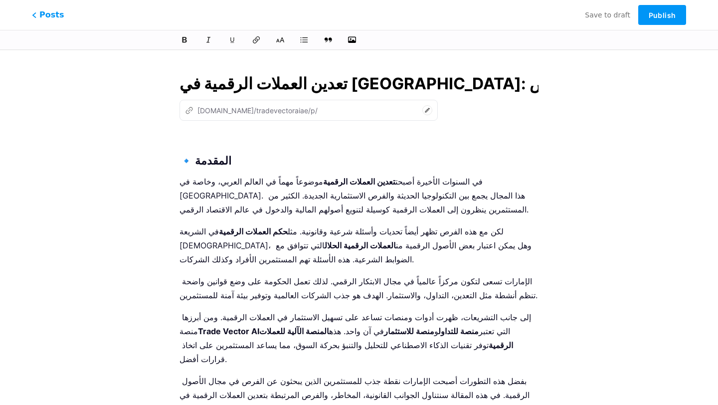
click at [204, 135] on p at bounding box center [359, 140] width 359 height 14
type input "taadyn-alaamlat-alrkmy-fy-[GEOGRAPHIC_DATA]-kl-ma-thtag-maarfth-aan-alkoanyn-oa…"
click at [350, 38] on icon "button" at bounding box center [352, 40] width 10 height 10
click at [0, 0] on input "file" at bounding box center [0, 0] width 0 height 0
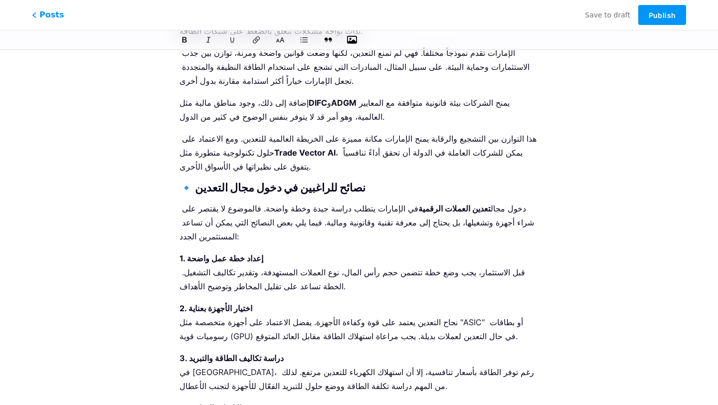
scroll to position [3006, 0]
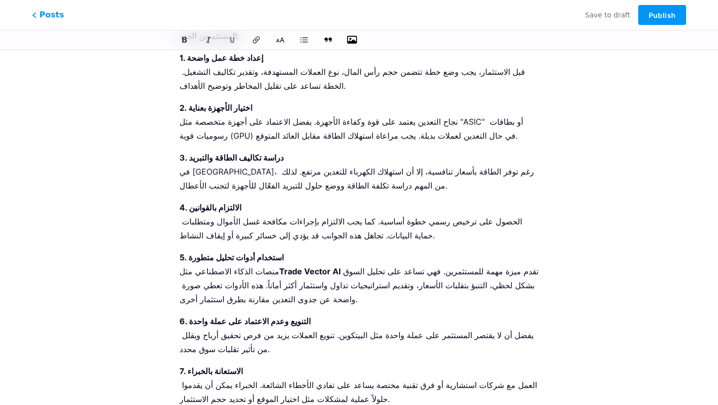
click at [352, 41] on icon "button" at bounding box center [352, 40] width 10 height 8
click at [0, 0] on input "file" at bounding box center [0, 0] width 0 height 0
drag, startPoint x: 299, startPoint y: 300, endPoint x: 239, endPoint y: 299, distance: 59.9
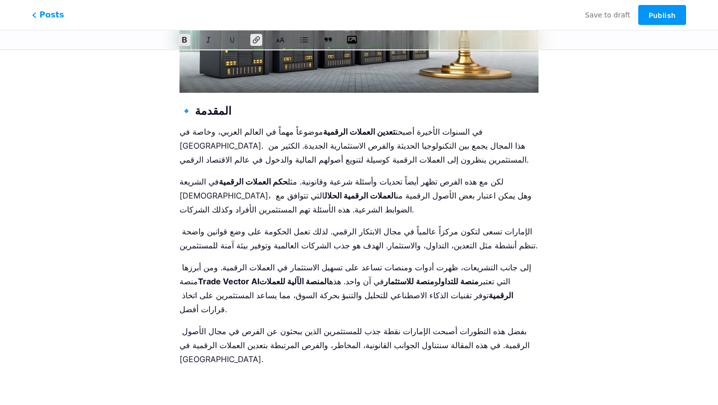
scroll to position [293, 0]
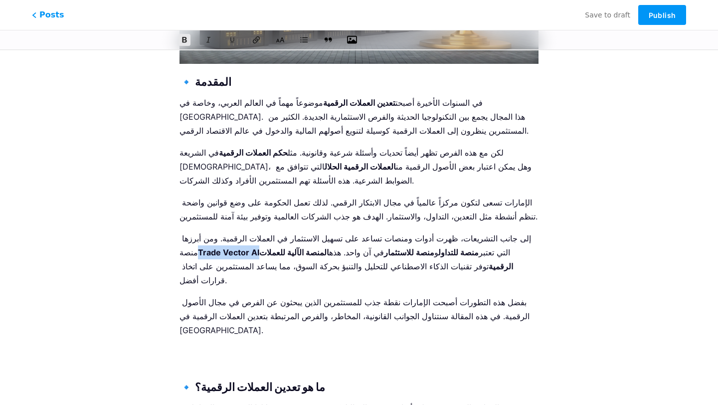
drag, startPoint x: 490, startPoint y: 241, endPoint x: 216, endPoint y: 255, distance: 274.8
click at [217, 255] on p "إلى جانب التشريعات، ظهرت أدوات ومنصات تساعد على تسهيل الاستثمار في العملات الرق…" at bounding box center [359, 260] width 359 height 56
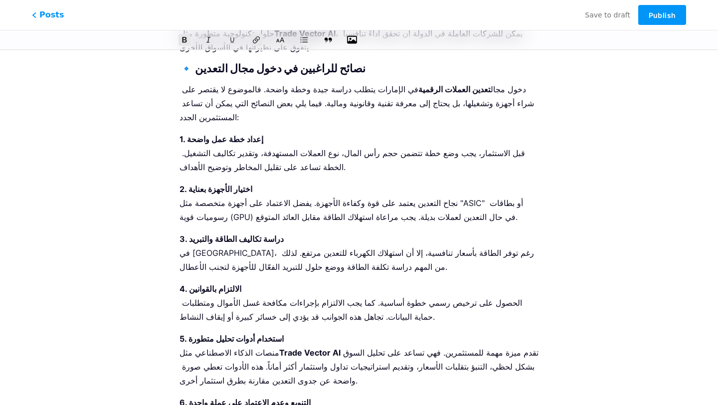
scroll to position [3125, 0]
click at [349, 39] on icon "button" at bounding box center [352, 40] width 10 height 10
click at [0, 0] on input "file" at bounding box center [0, 0] width 0 height 0
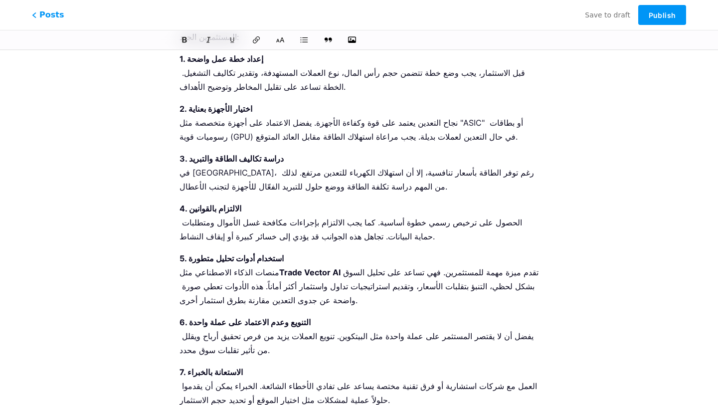
scroll to position [3206, 0]
click at [353, 37] on icon "button" at bounding box center [352, 40] width 10 height 10
click at [0, 0] on input "file" at bounding box center [0, 0] width 0 height 0
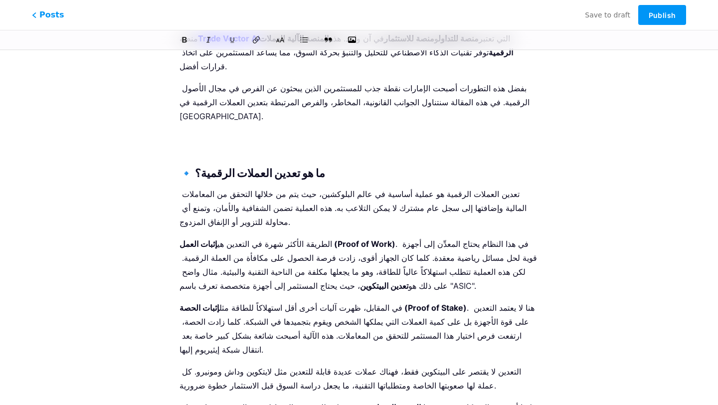
scroll to position [0, 0]
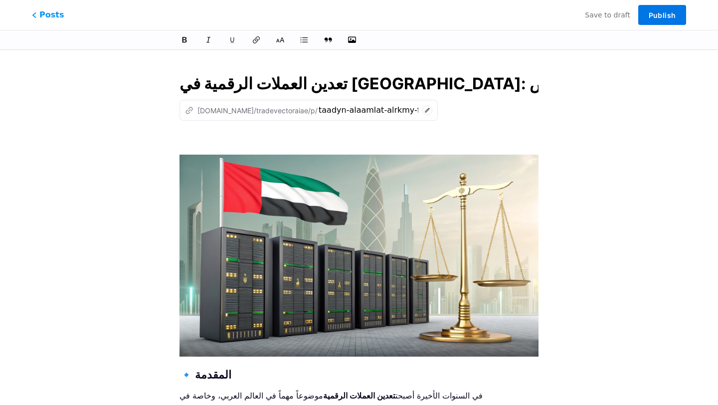
click at [674, 18] on span "Publish" at bounding box center [662, 15] width 27 height 8
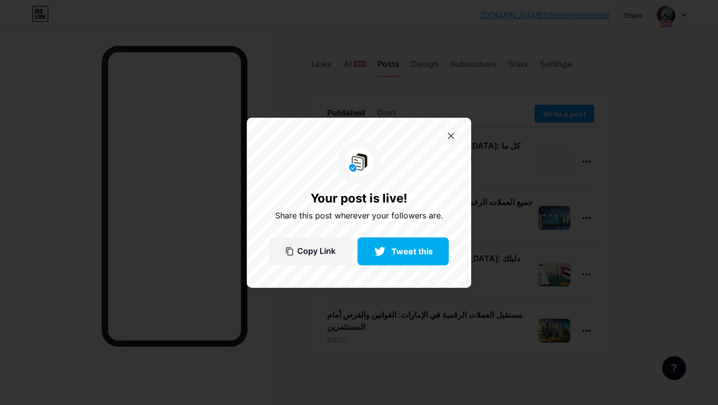
click at [453, 135] on icon at bounding box center [451, 136] width 6 height 6
